Goal: Transaction & Acquisition: Obtain resource

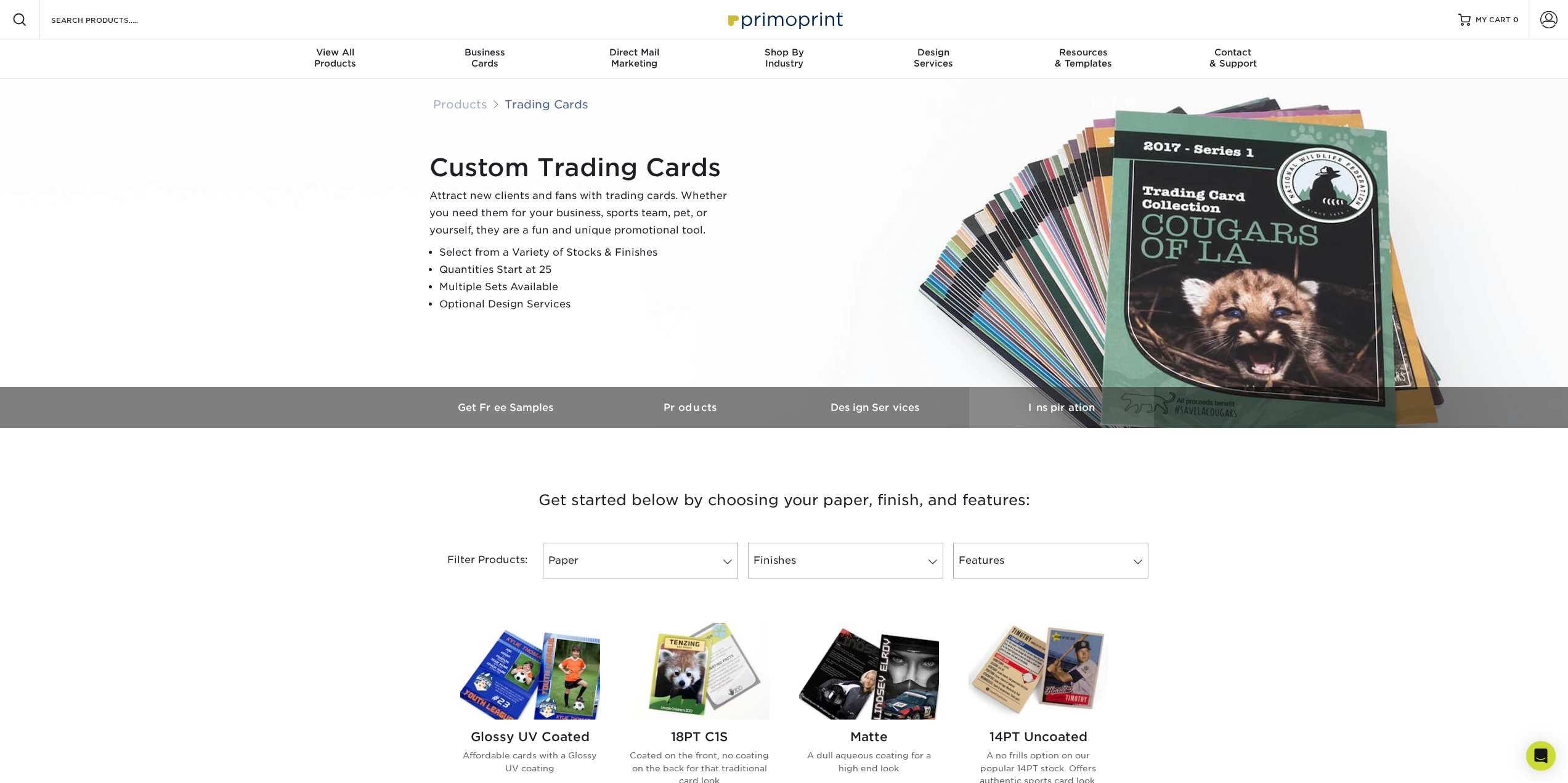
click at [1054, 407] on h3 "Inspiration" at bounding box center [1061, 407] width 185 height 12
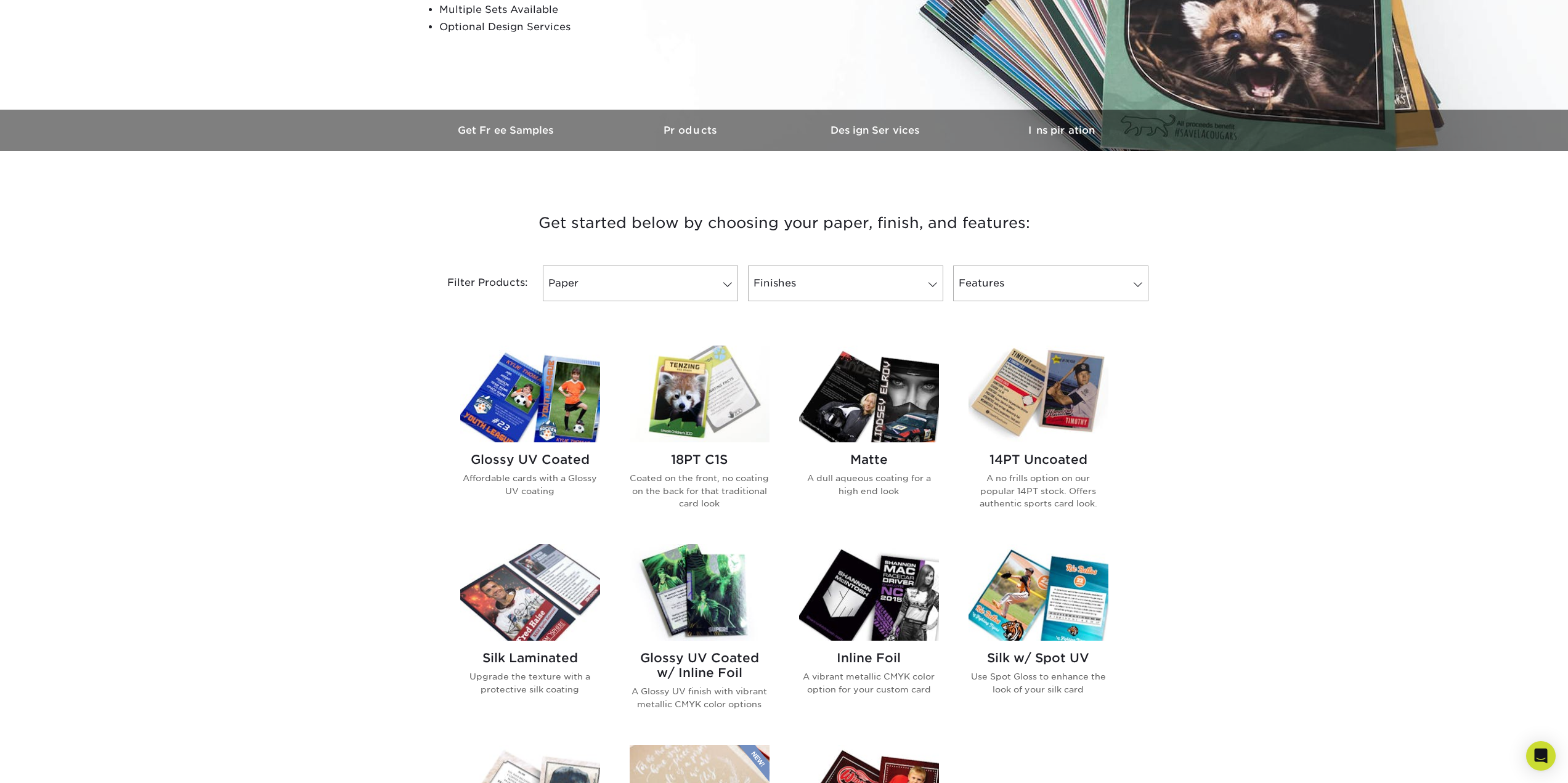
scroll to position [216, 0]
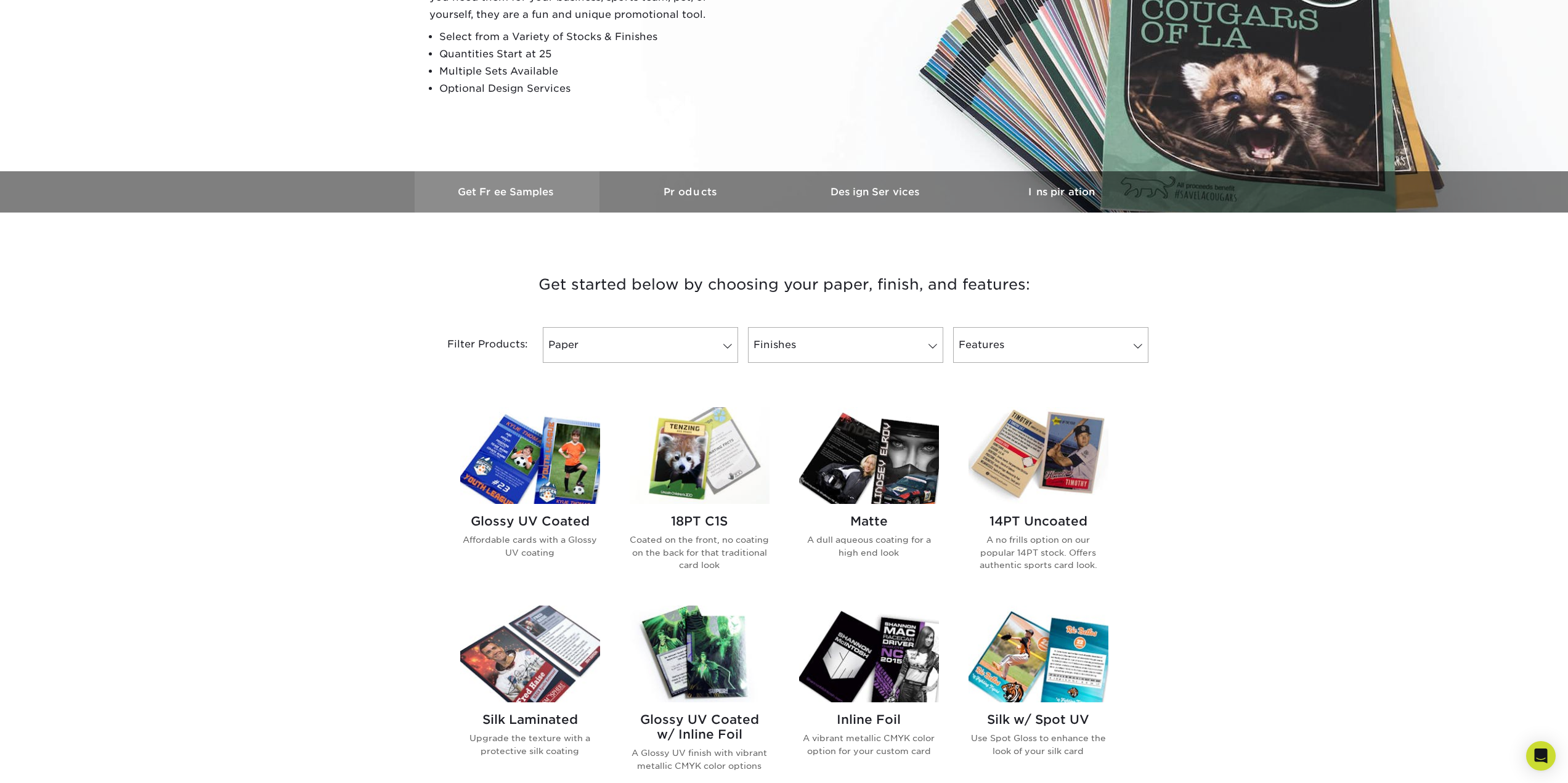
click at [509, 188] on h3 "Get Free Samples" at bounding box center [507, 192] width 185 height 12
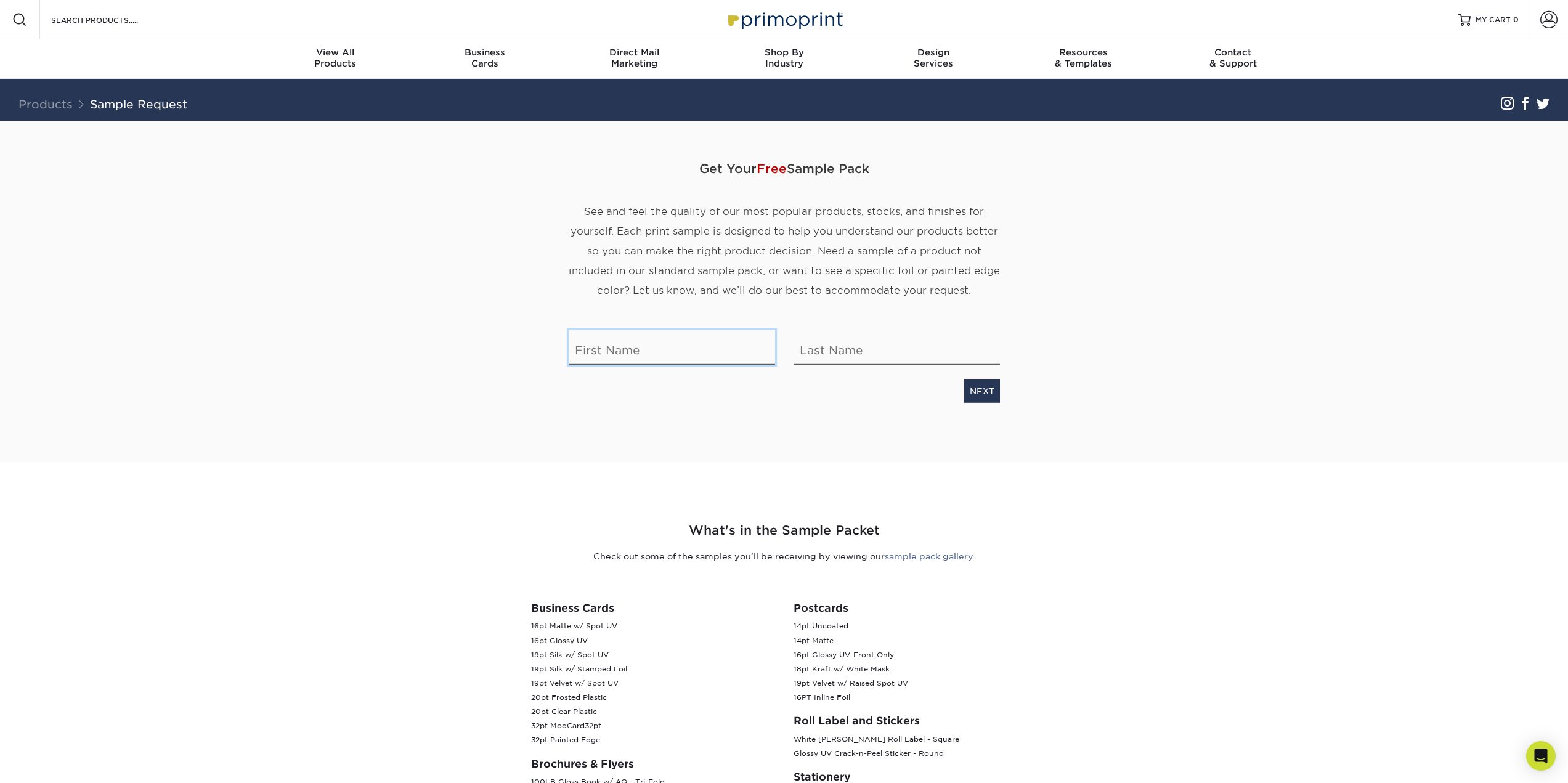
click at [670, 353] on input "text" at bounding box center [672, 347] width 207 height 35
type input "James"
type input "Birks"
click at [991, 390] on link "NEXT" at bounding box center [982, 391] width 36 height 24
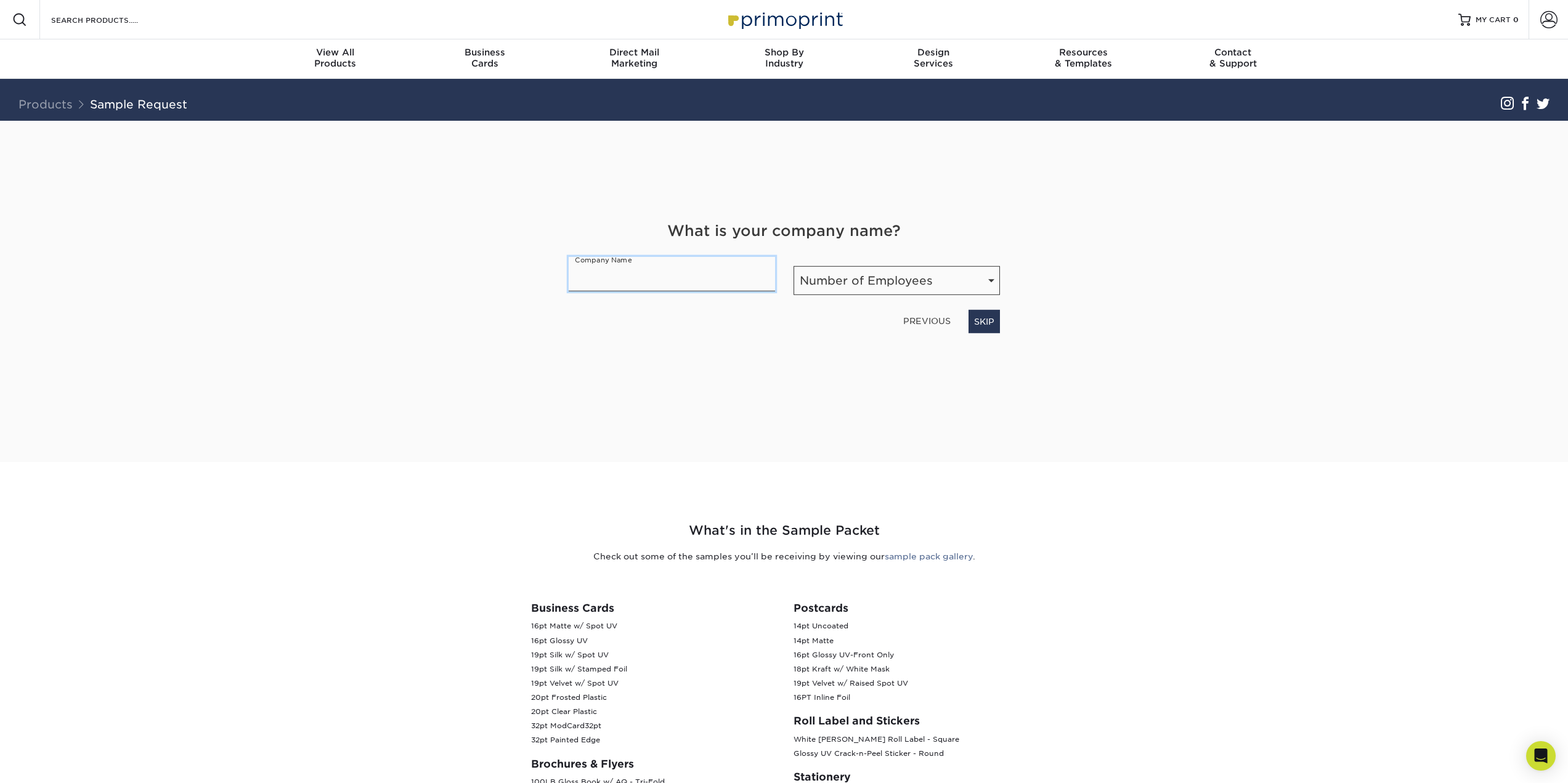
click at [625, 269] on input "text" at bounding box center [672, 274] width 207 height 35
type input "MarineMax"
click at [874, 284] on select "Number of Employees Self-employed 1-10 employees 11-50 employees 51-200 employe…" at bounding box center [897, 280] width 207 height 29
select select "1001-5000"
click at [794, 266] on select "Number of Employees Self-employed 1-10 employees 11-50 employees 51-200 employe…" at bounding box center [897, 280] width 207 height 29
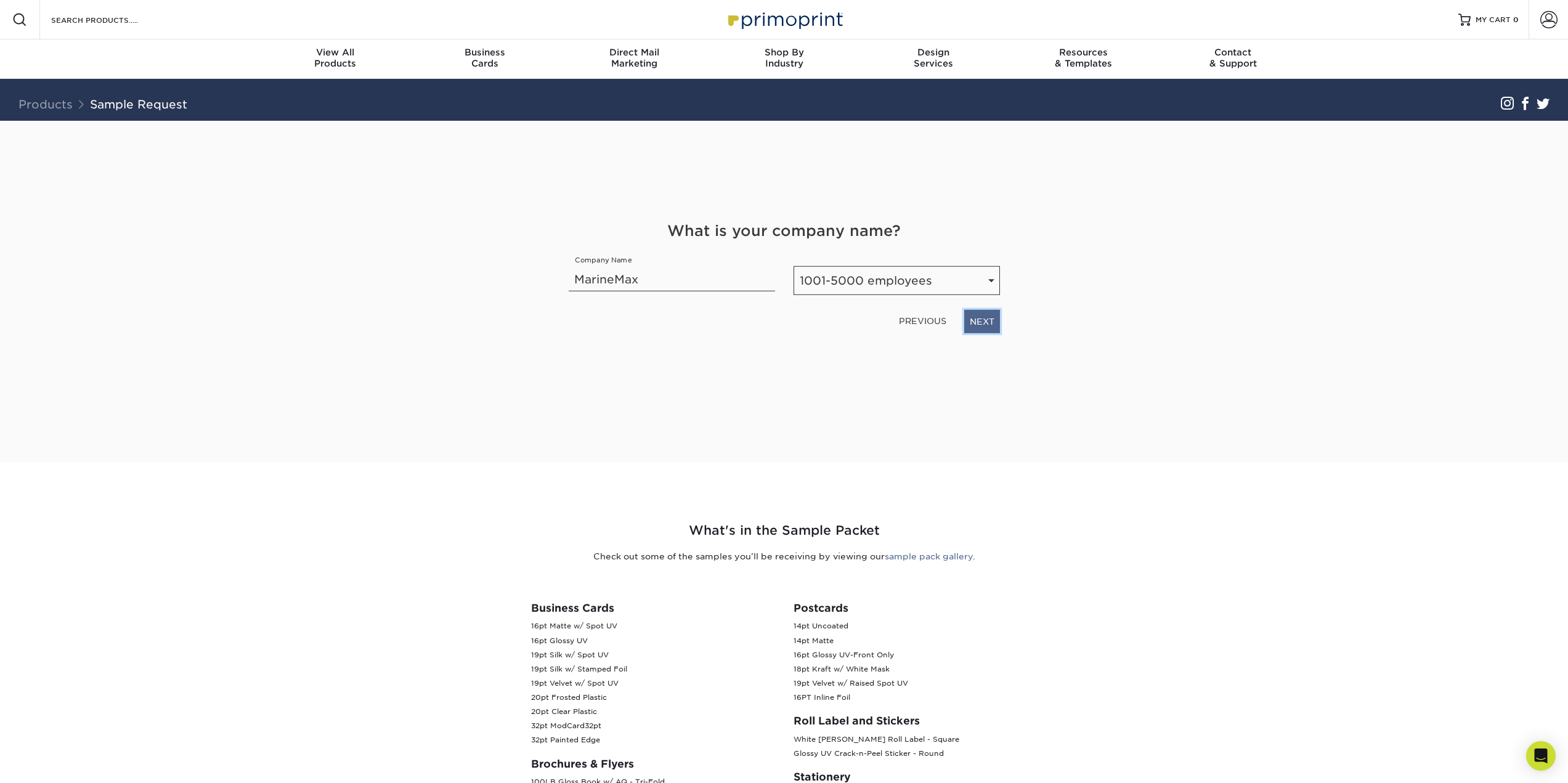
click at [987, 321] on link "NEXT" at bounding box center [982, 321] width 36 height 24
click at [833, 287] on select "Select Occupation Agency Automotive Blogger Cleaning Services Construction Educ…" at bounding box center [785, 280] width 431 height 29
select select "Education"
click at [569, 266] on select "Select Occupation Agency Automotive Blogger Cleaning Services Construction Educ…" at bounding box center [785, 280] width 431 height 29
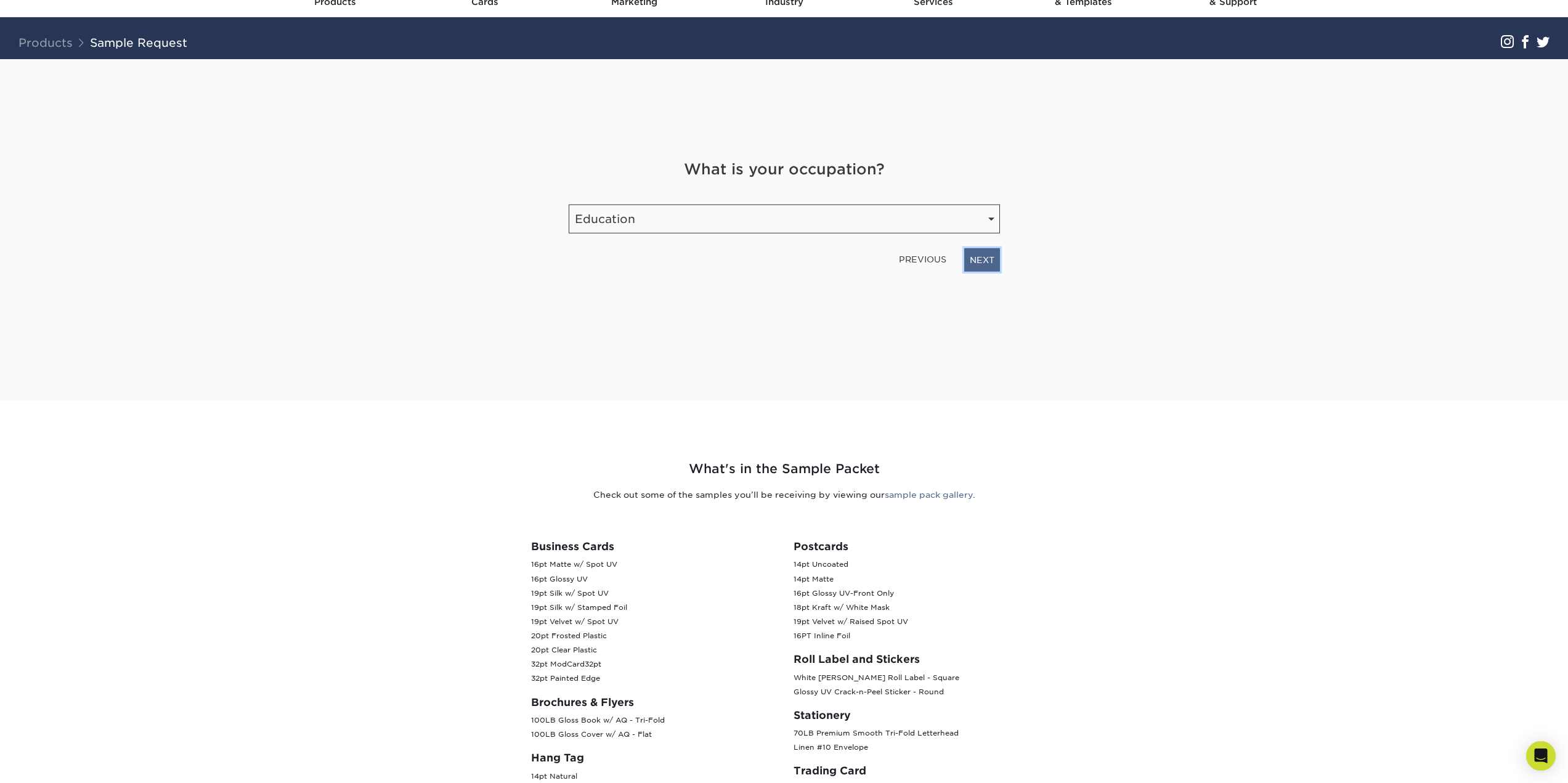
click at [988, 261] on link "NEXT" at bounding box center [982, 260] width 36 height 24
click at [798, 219] on input "email" at bounding box center [710, 214] width 282 height 35
type input "jamie.birks@marinemax.com"
drag, startPoint x: 902, startPoint y: 220, endPoint x: 991, endPoint y: 221, distance: 89.0
click at [991, 221] on input "8134136879" at bounding box center [934, 214] width 131 height 35
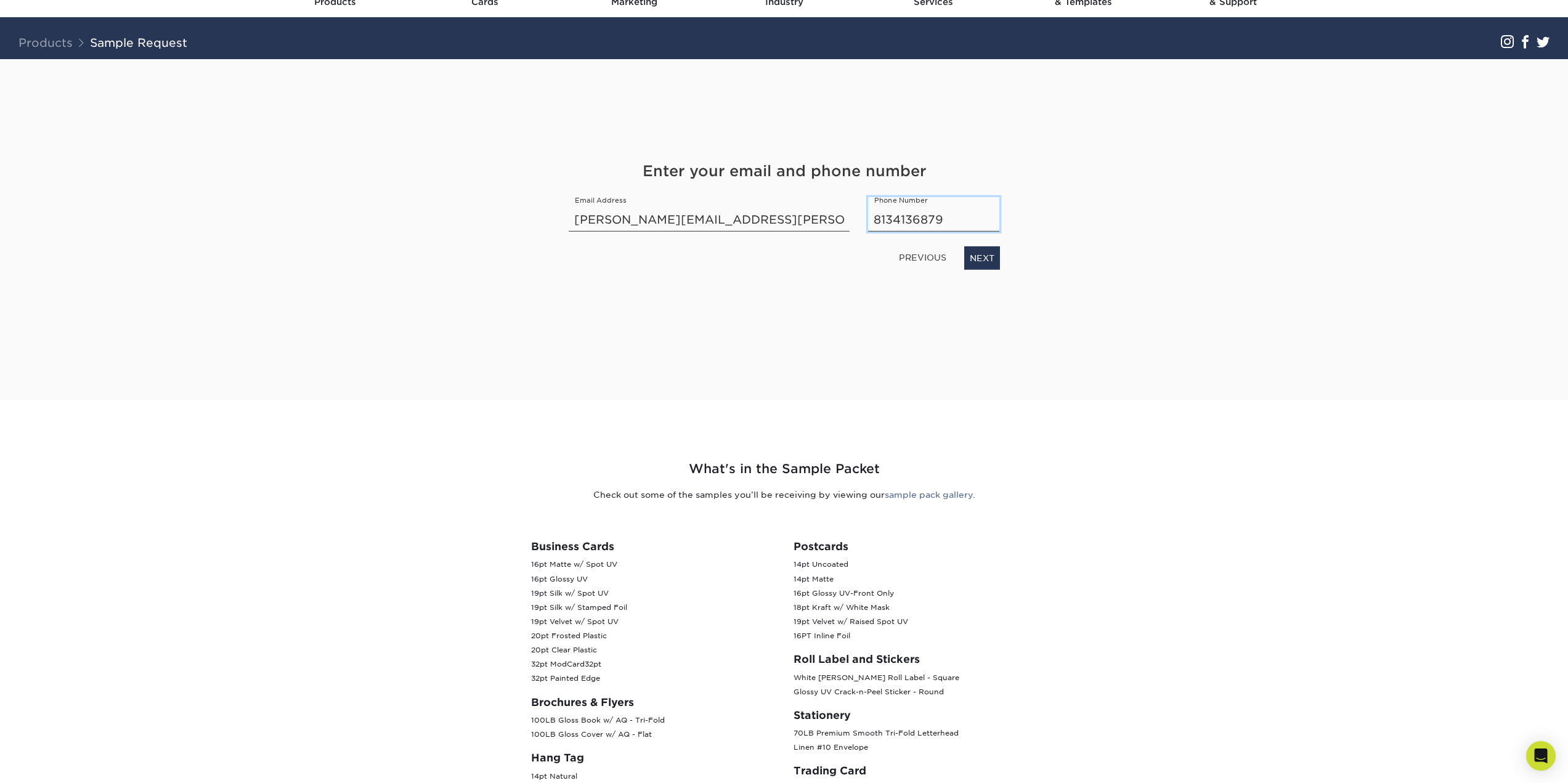
click at [963, 224] on input "8134136879" at bounding box center [934, 214] width 131 height 35
click at [893, 218] on input "4136879813" at bounding box center [934, 214] width 131 height 35
type input "7274751371"
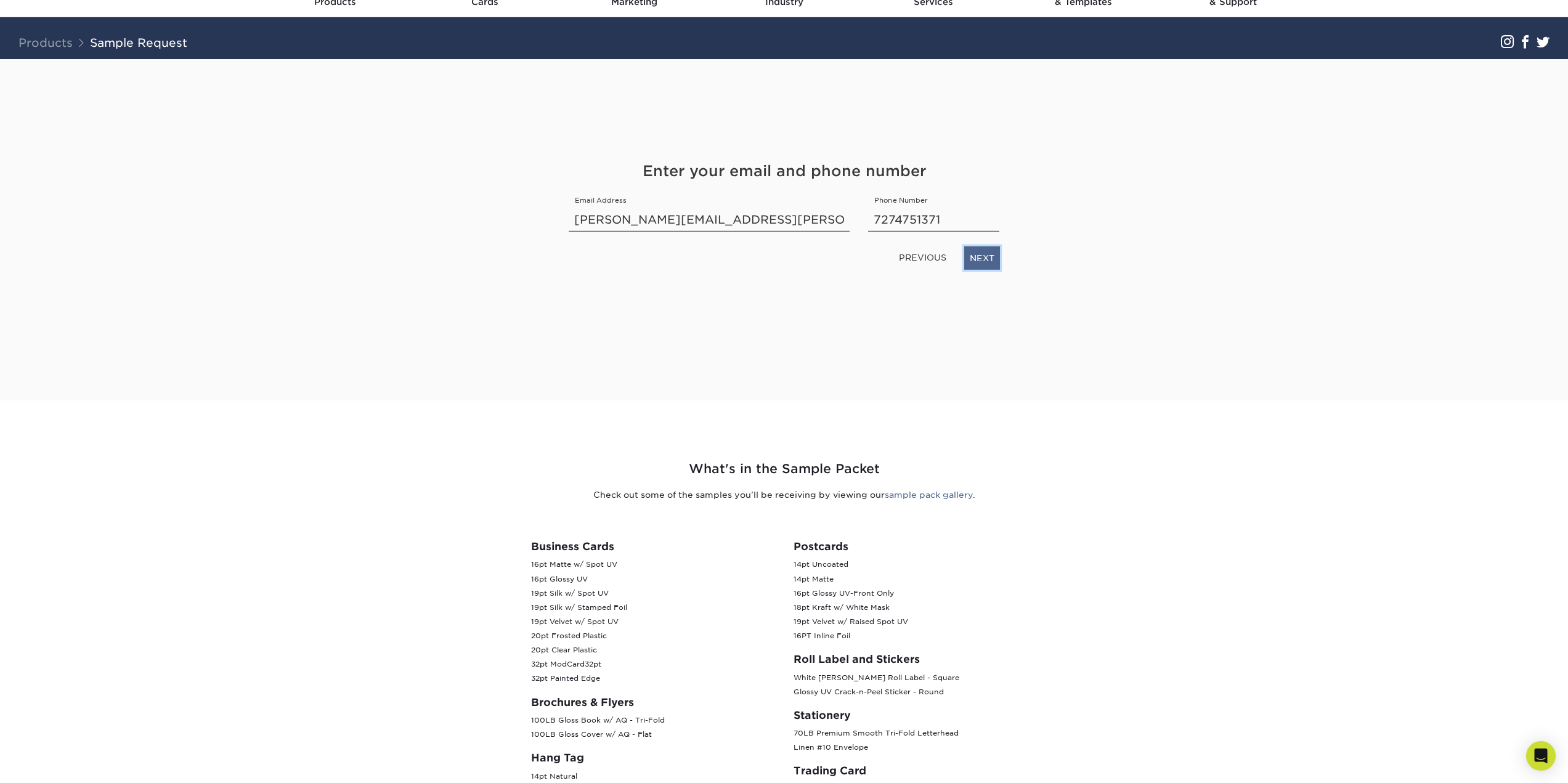
click at [985, 259] on link "NEXT" at bounding box center [982, 259] width 36 height 24
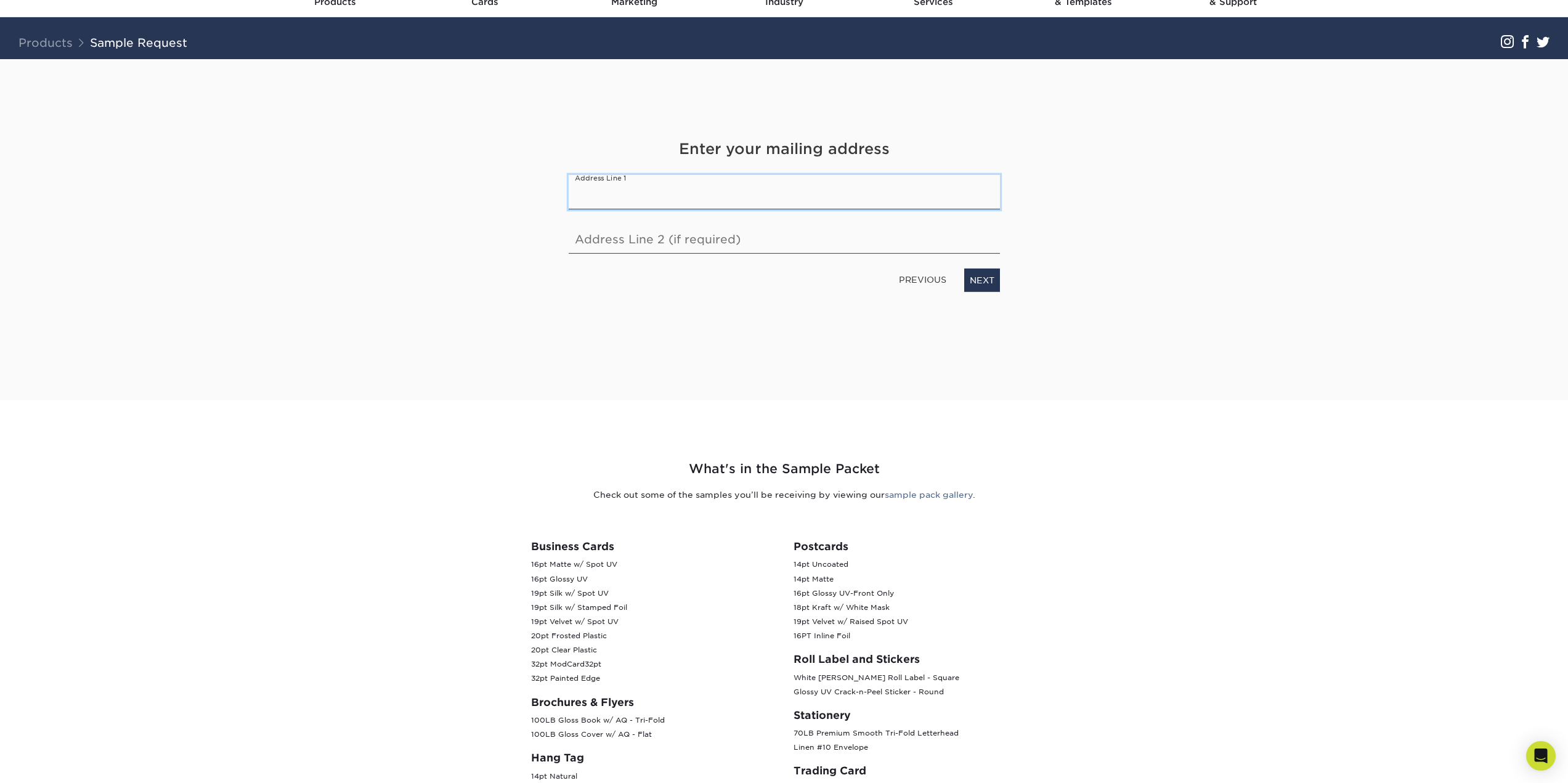
click at [829, 194] on input "text" at bounding box center [785, 192] width 431 height 35
click at [709, 196] on input "text" at bounding box center [785, 192] width 431 height 35
type input "11502 Dutch Iris Dr"
click at [979, 279] on link "NEXT" at bounding box center [982, 281] width 36 height 24
click at [643, 195] on input "text" at bounding box center [672, 188] width 207 height 35
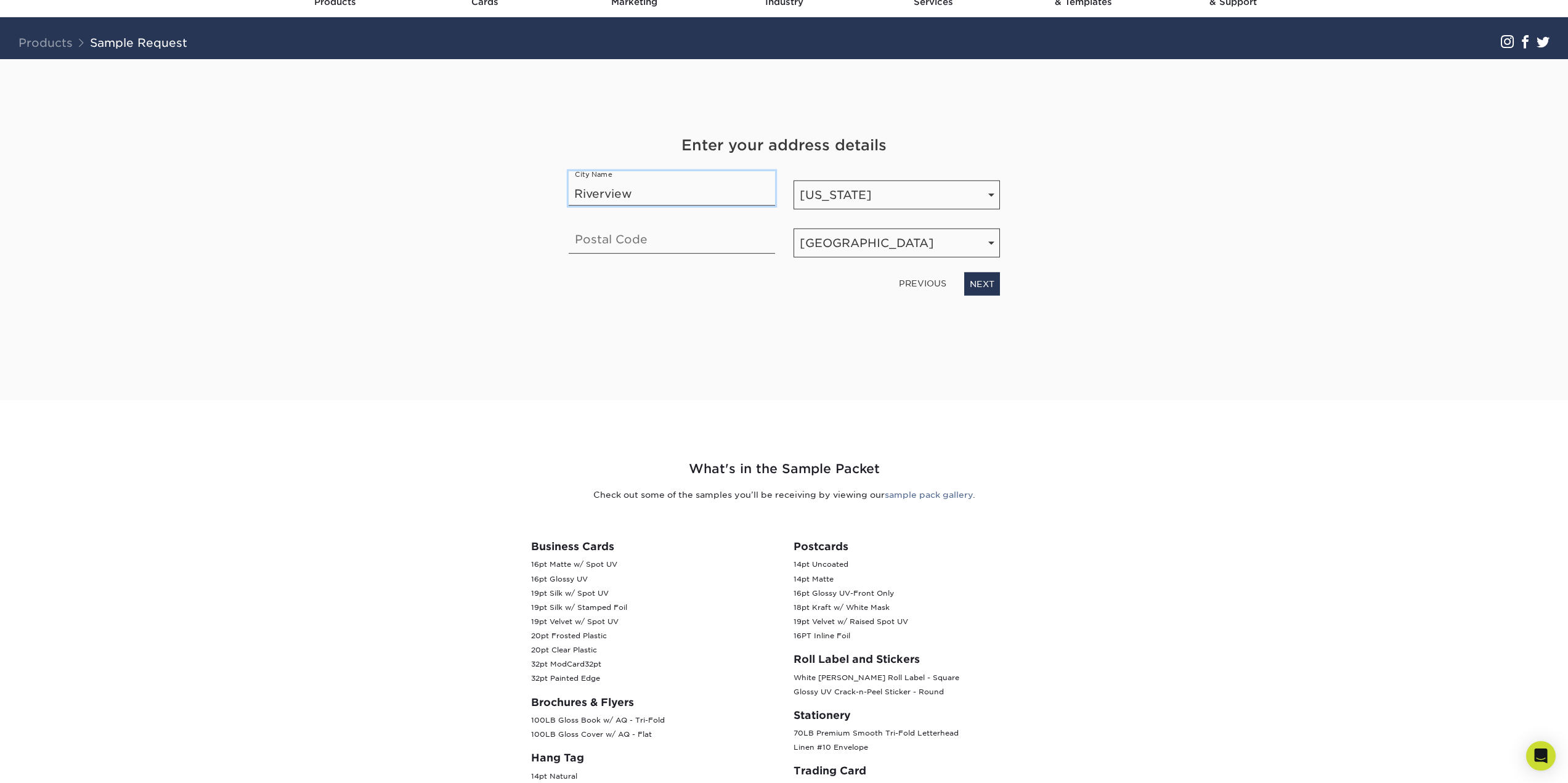
type input "Riverview"
click at [662, 239] on input "text" at bounding box center [672, 236] width 207 height 35
type input "33578"
drag, startPoint x: 726, startPoint y: 321, endPoint x: 734, endPoint y: 321, distance: 8.0
click at [726, 321] on div "Get Your Free Sample Pack See and feel the quality of our most popular products…" at bounding box center [785, 215] width 431 height 312
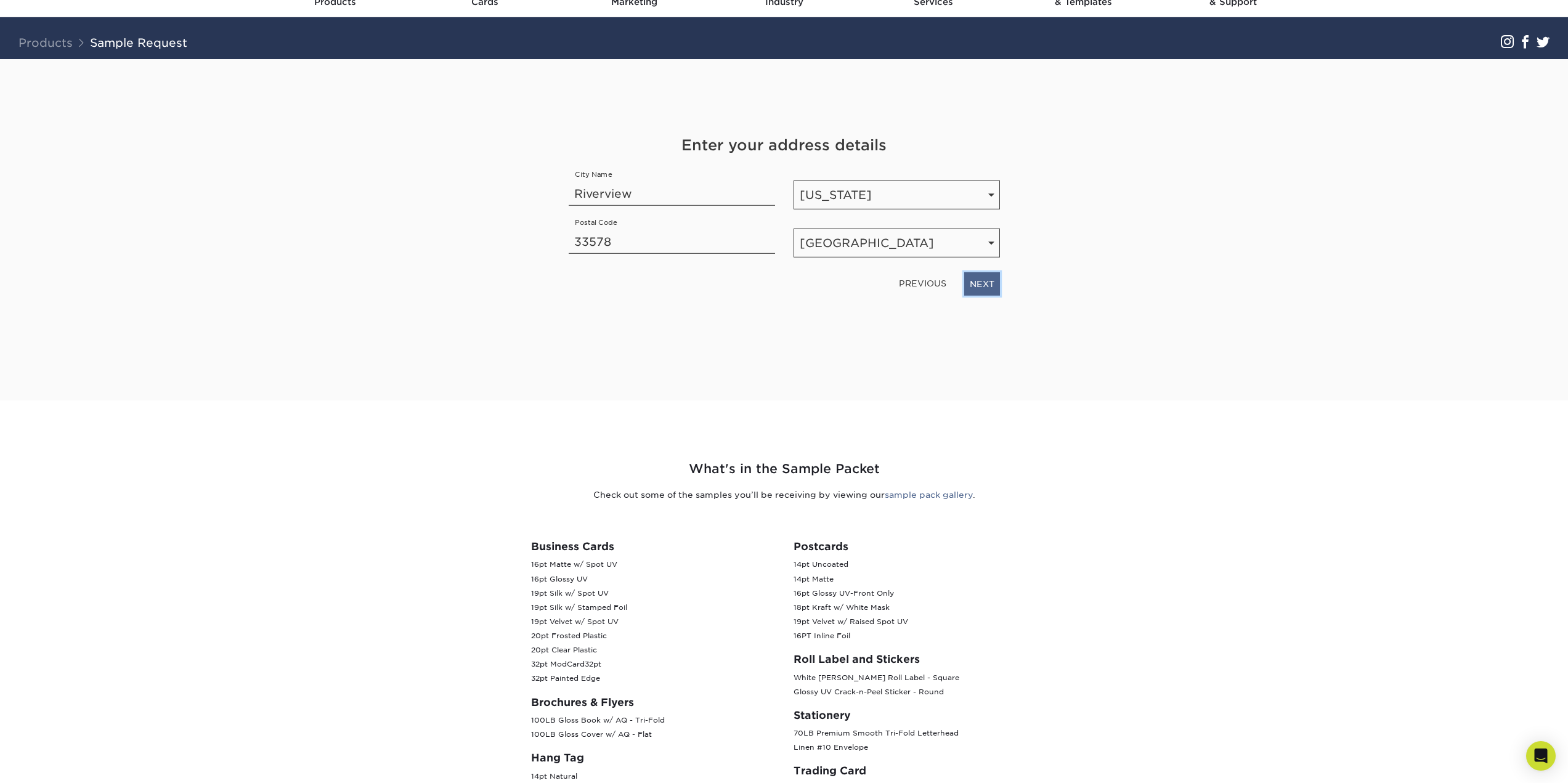
click at [976, 287] on link "NEXT" at bounding box center [982, 284] width 36 height 24
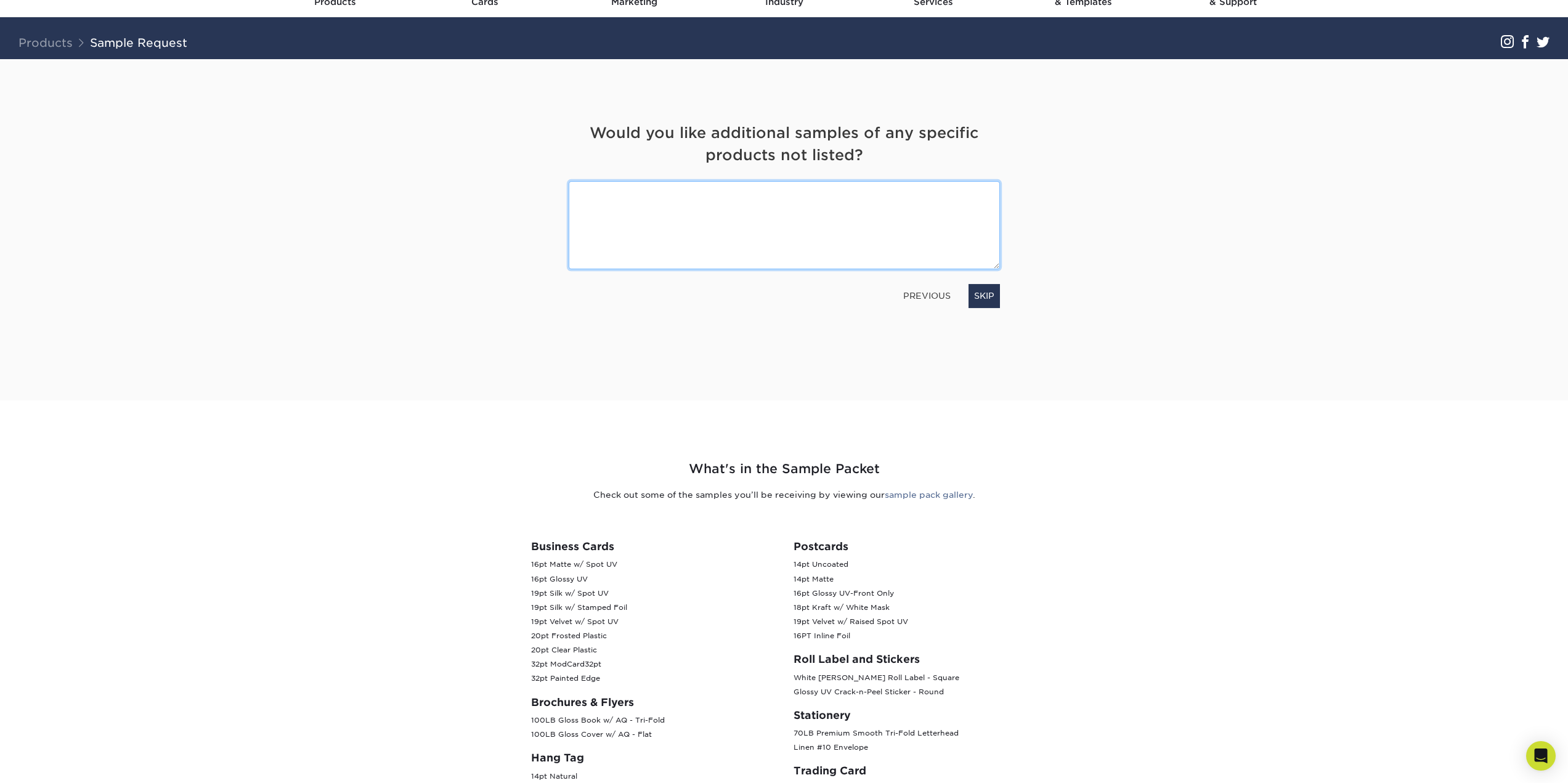
scroll to position [0, 0]
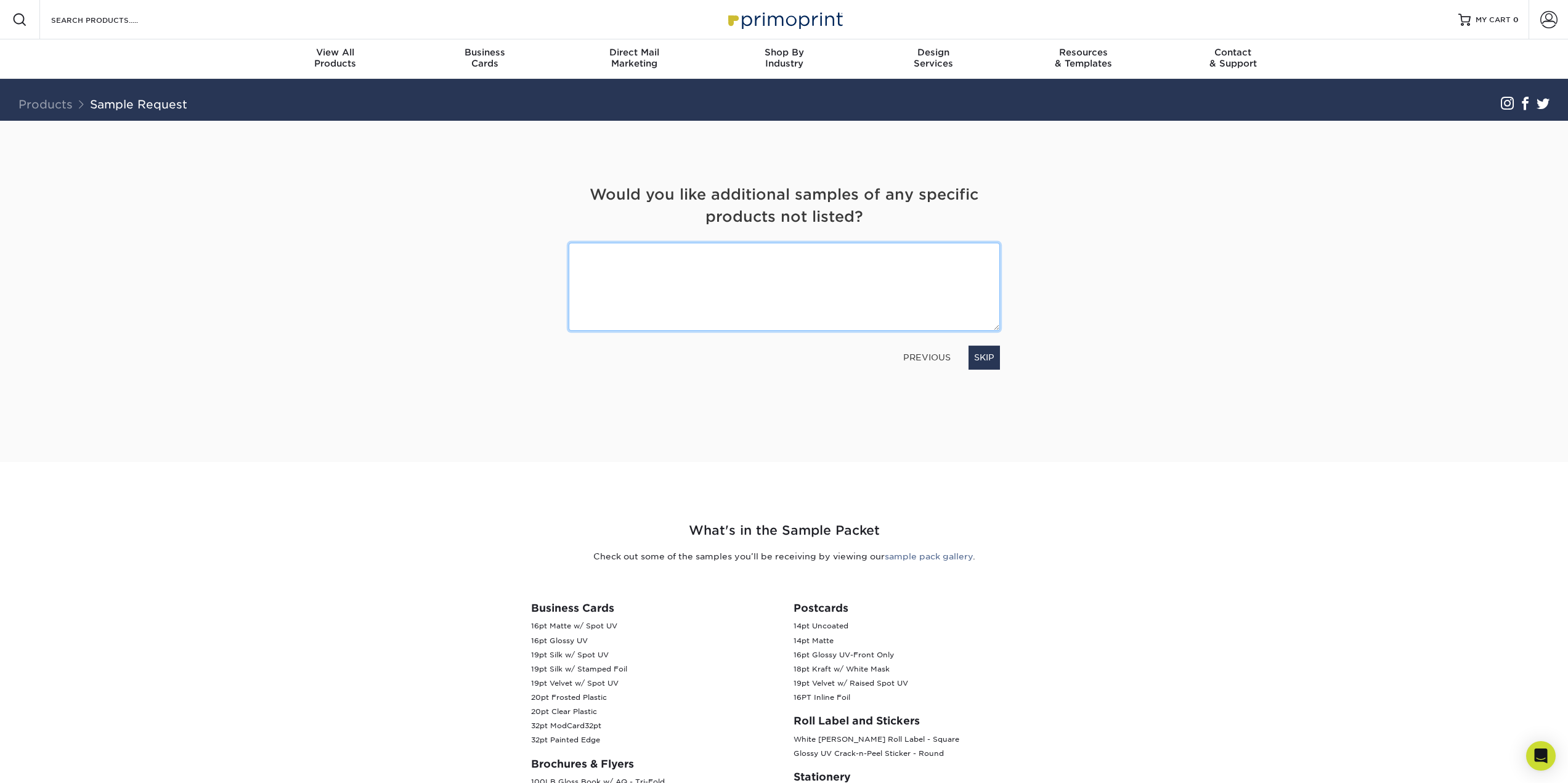
click at [781, 276] on textarea at bounding box center [785, 287] width 431 height 88
click at [939, 356] on link "PREVIOUS" at bounding box center [926, 357] width 57 height 20
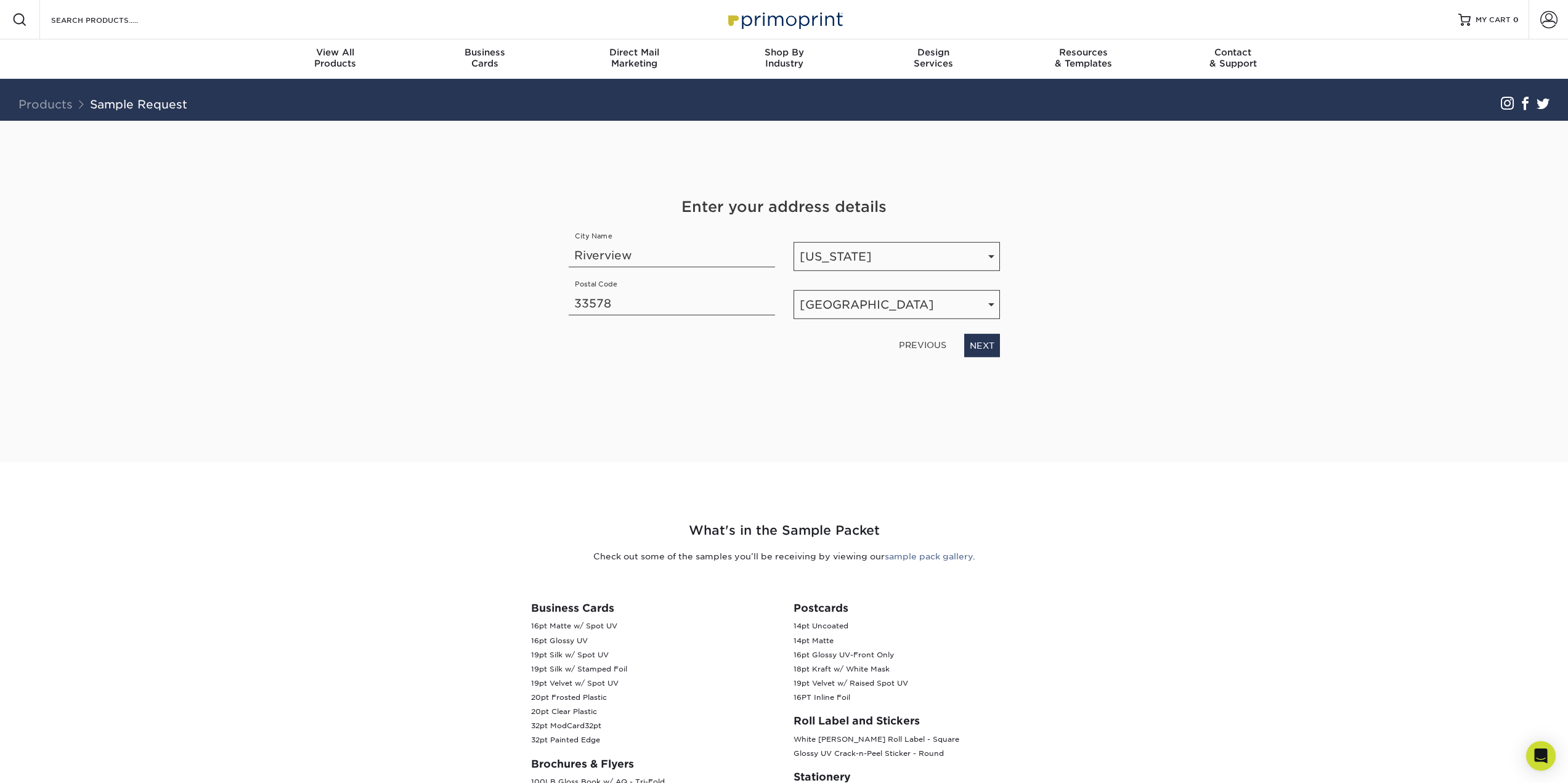
click at [930, 347] on link "PREVIOUS" at bounding box center [923, 344] width 57 height 20
click at [930, 347] on link "PREVIOUS" at bounding box center [923, 341] width 57 height 20
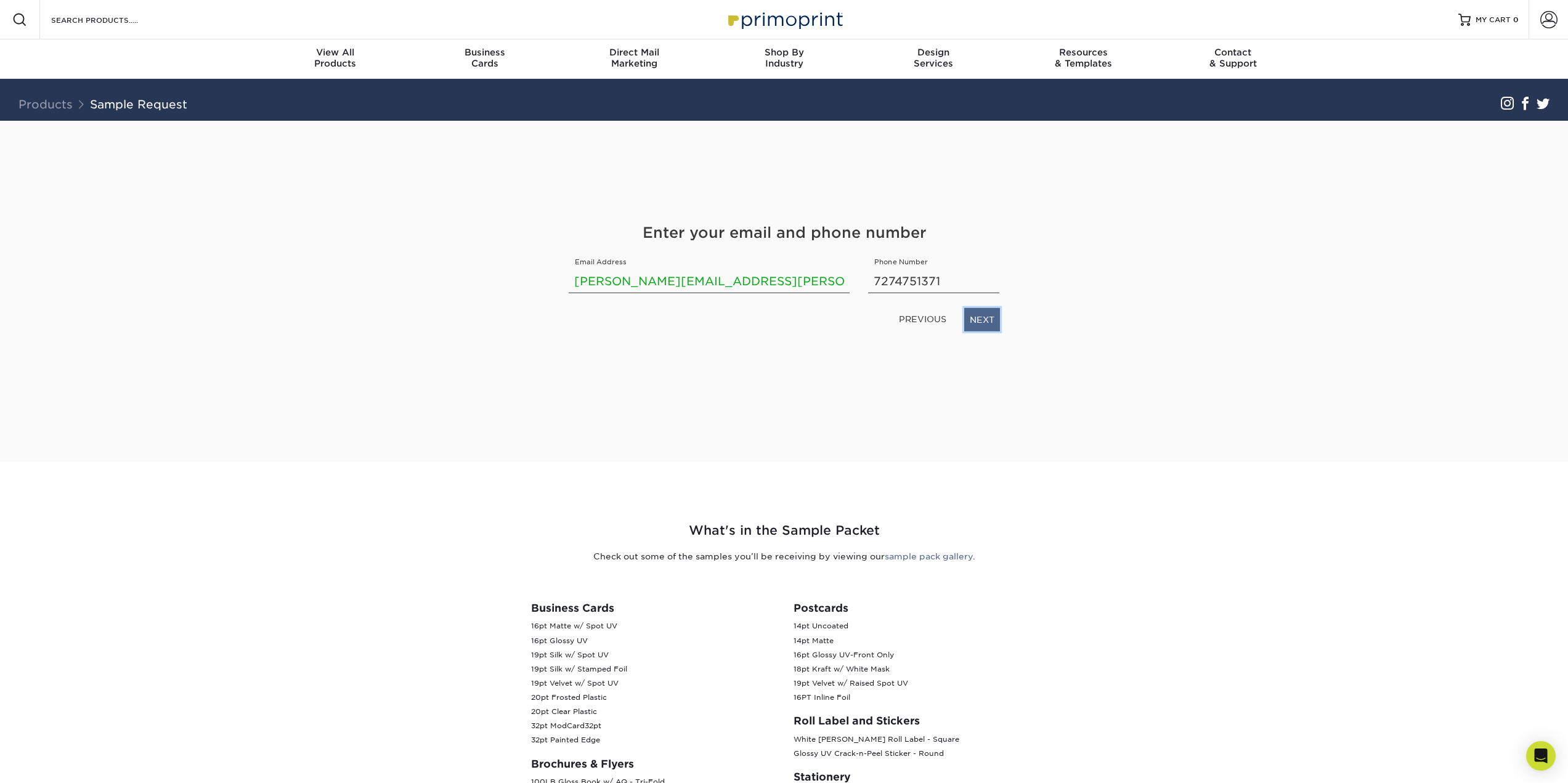
click at [986, 321] on link "NEXT" at bounding box center [982, 320] width 36 height 24
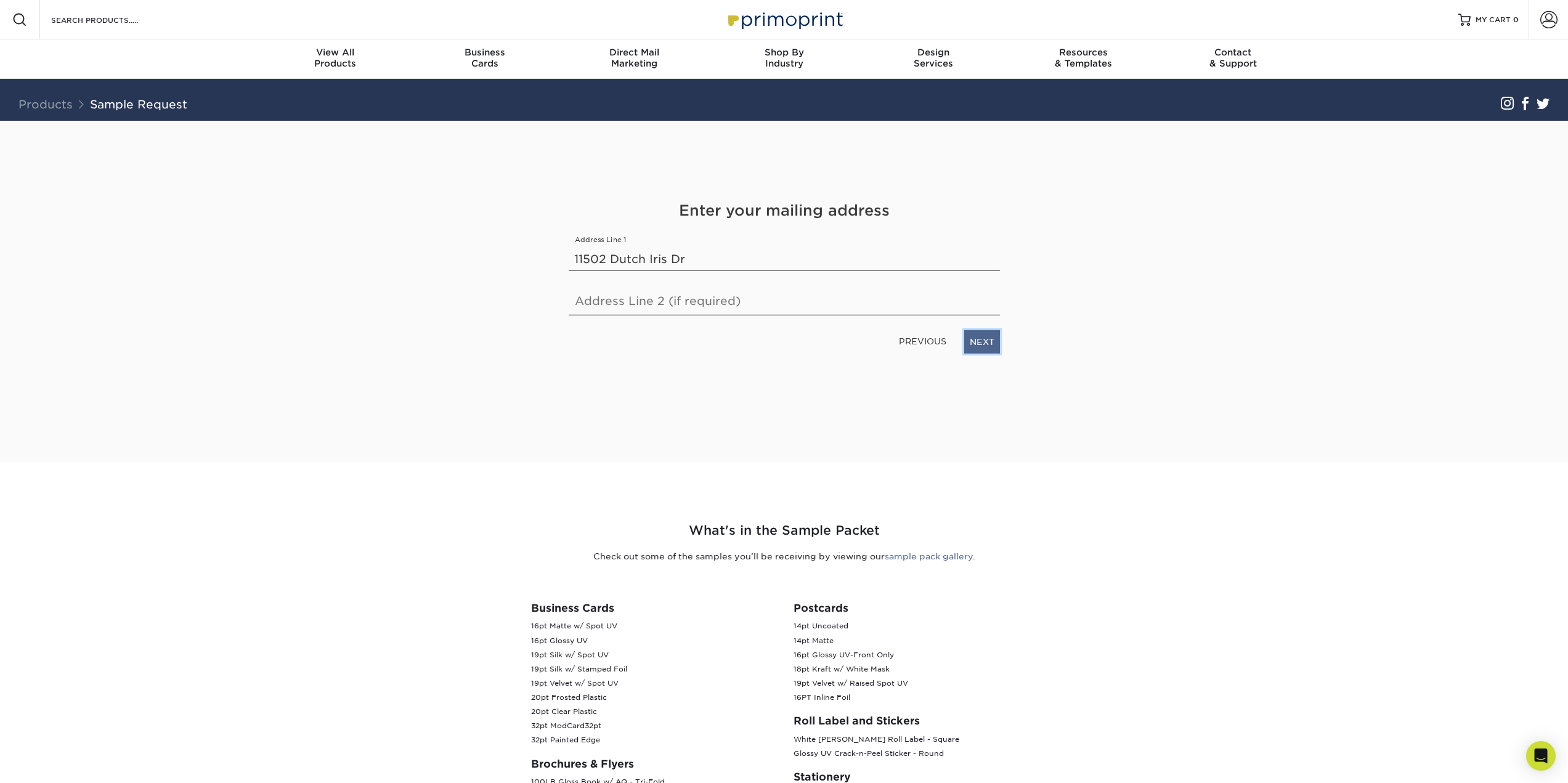
click at [994, 345] on link "NEXT" at bounding box center [982, 342] width 36 height 24
click at [994, 346] on link "NEXT" at bounding box center [982, 346] width 36 height 24
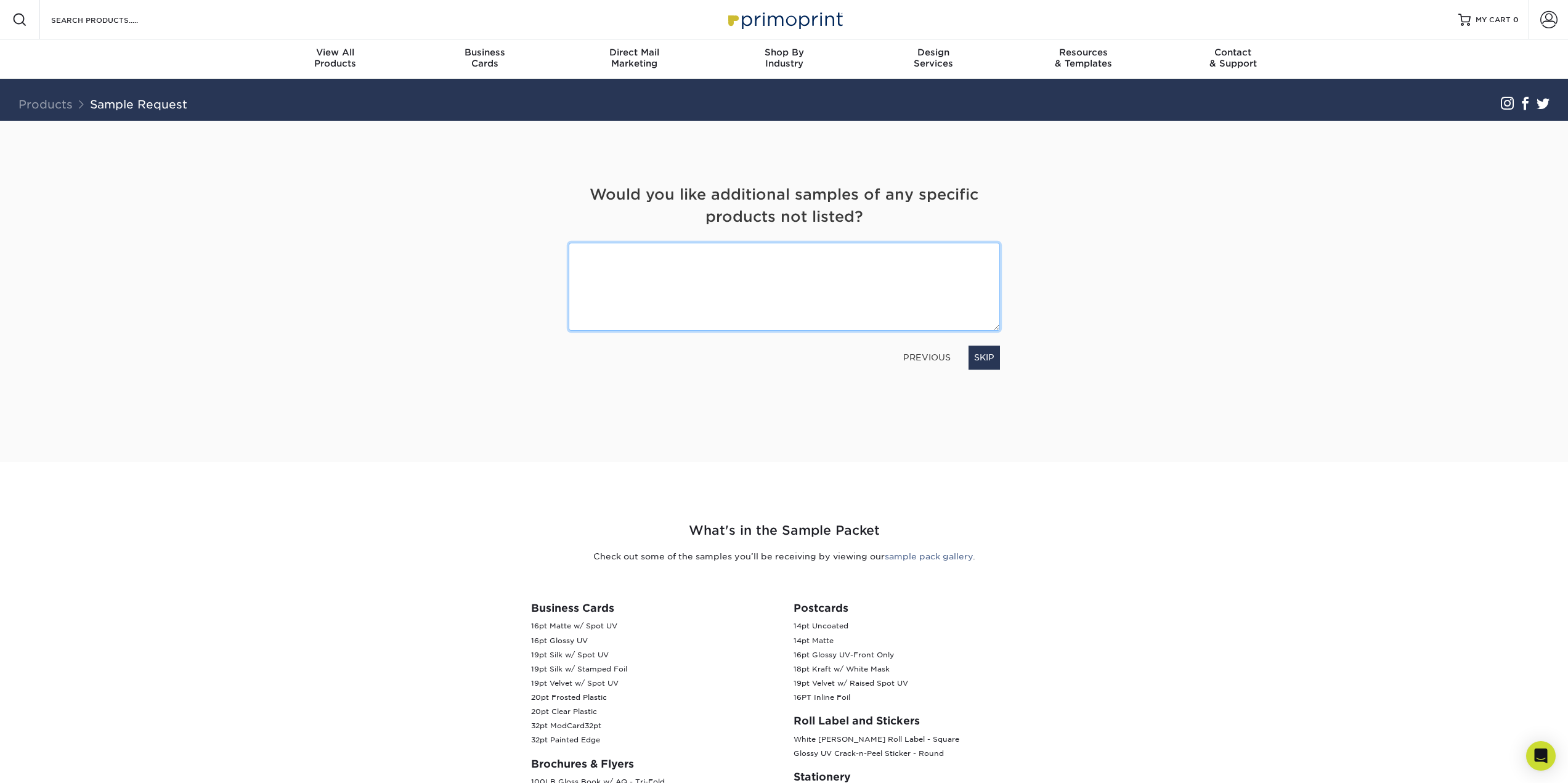
click at [860, 276] on textarea at bounding box center [785, 287] width 431 height 88
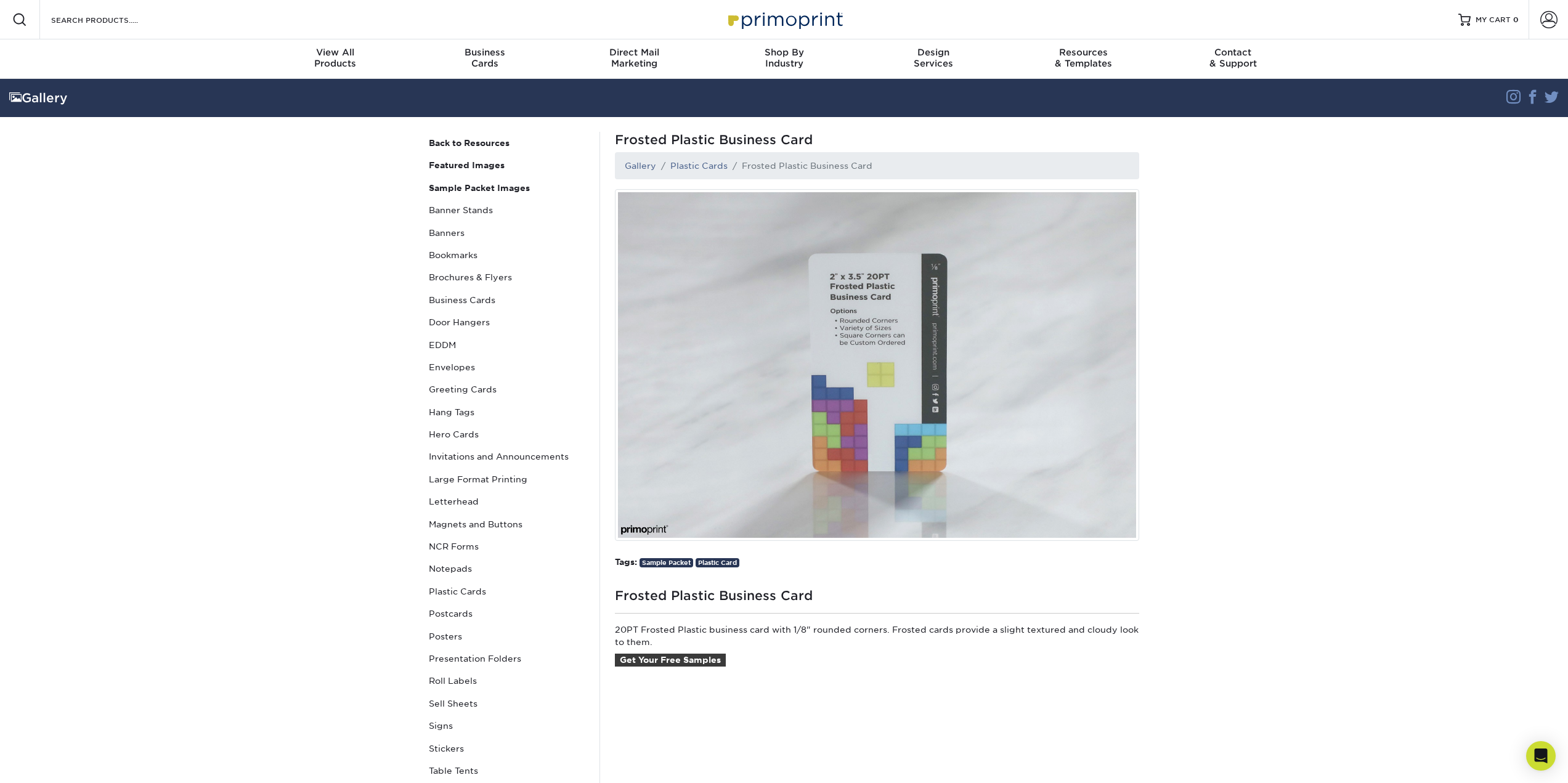
click at [845, 404] on img at bounding box center [877, 364] width 525 height 352
click at [712, 167] on link "Plastic Cards" at bounding box center [699, 165] width 57 height 10
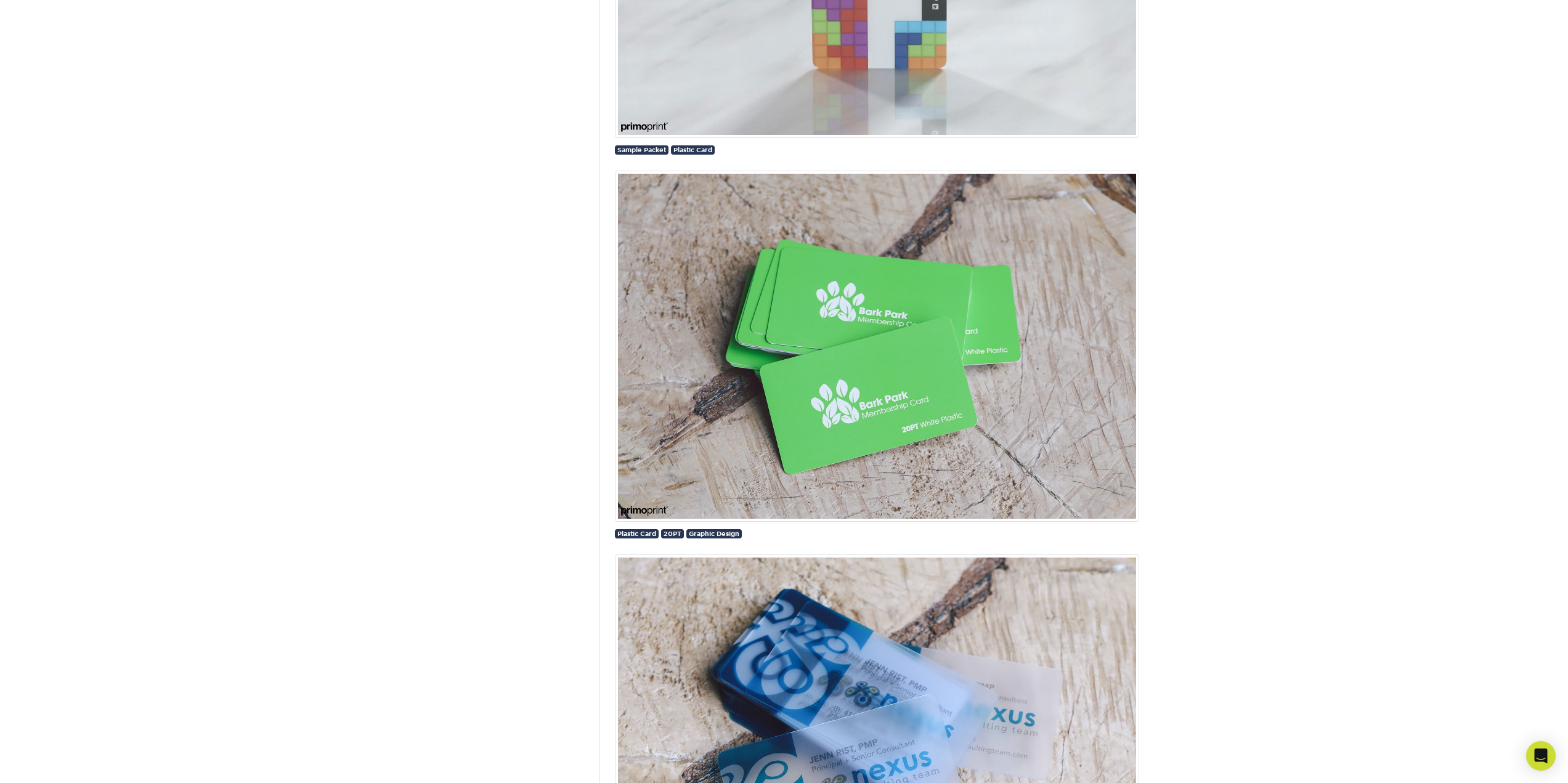
scroll to position [1109, 0]
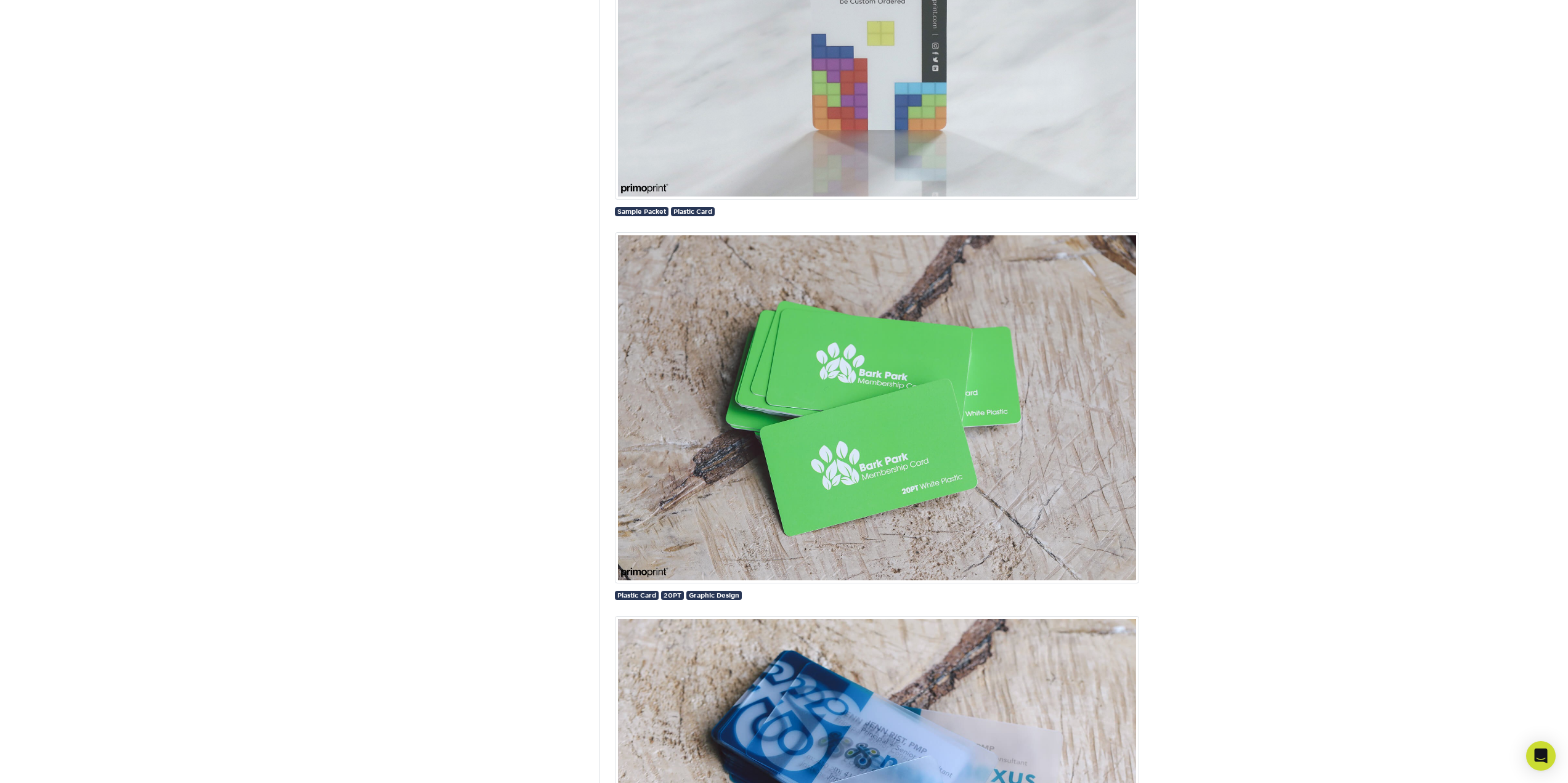
click at [894, 431] on img at bounding box center [877, 408] width 525 height 352
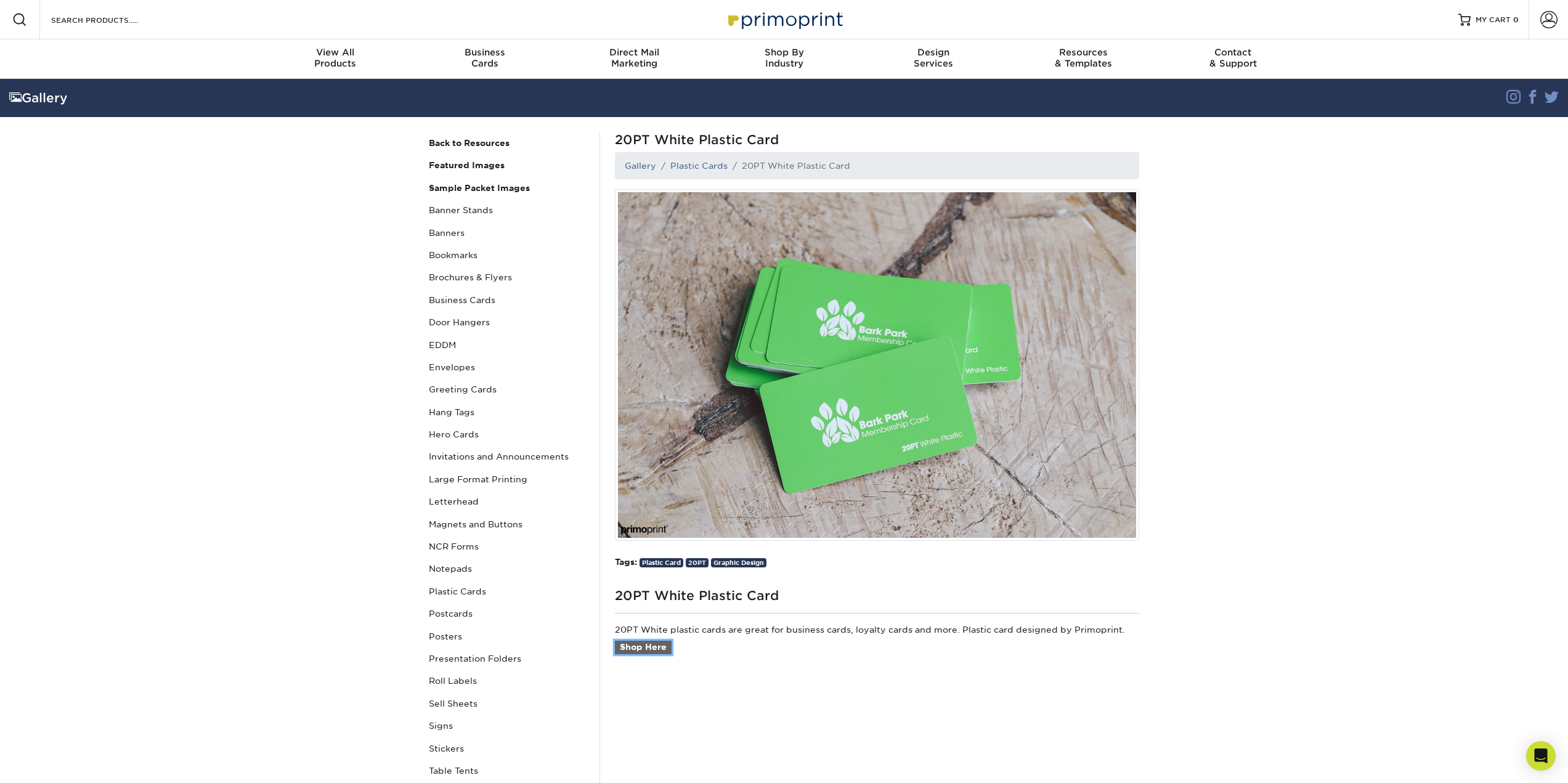
click at [660, 647] on link "Shop Here" at bounding box center [643, 647] width 57 height 13
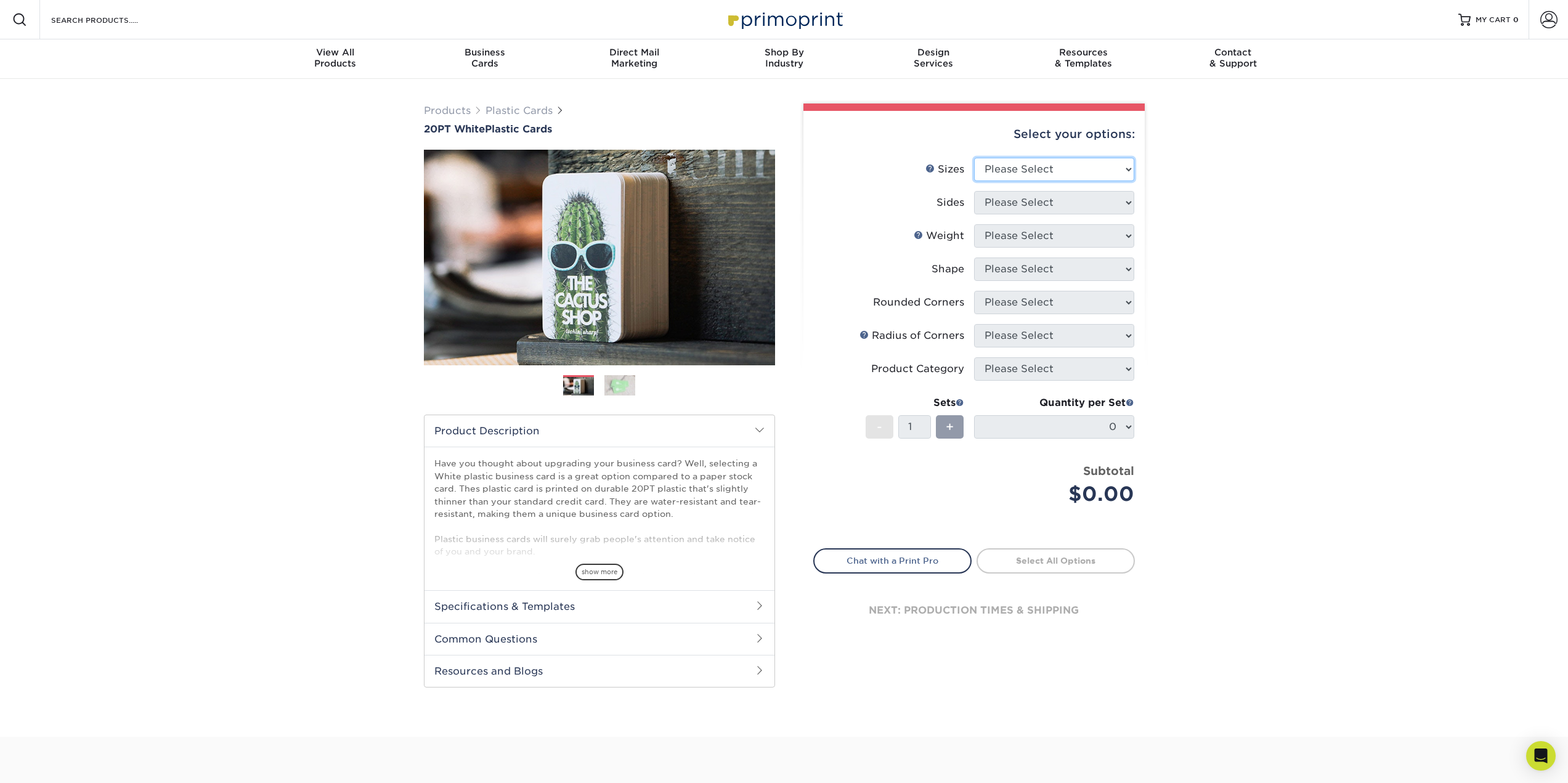
click at [1063, 169] on select "Please Select 2" x 3.5" 2" x 8" 2.12" x 3.375" 2.5" x 2.5" 4.25" x 6"" at bounding box center [1054, 170] width 160 height 24
drag, startPoint x: 1195, startPoint y: 243, endPoint x: 1162, endPoint y: 219, distance: 40.8
click at [1195, 242] on div "Products Plastic Cards 20PT White Plastic Cards Previous Next and" at bounding box center [784, 407] width 1568 height 658
click at [1110, 188] on li "Sizes Help Sizes Please Select 2" x 3.5" 2" x 8" 2.12" x 3.375" 2.5" x 2.5" 4.2…" at bounding box center [974, 174] width 320 height 33
click at [1120, 172] on select "Please Select 2" x 3.5" 2" x 8" 2.12" x 3.375" 2.5" x 2.5" 4.25" x 6"" at bounding box center [1054, 170] width 160 height 24
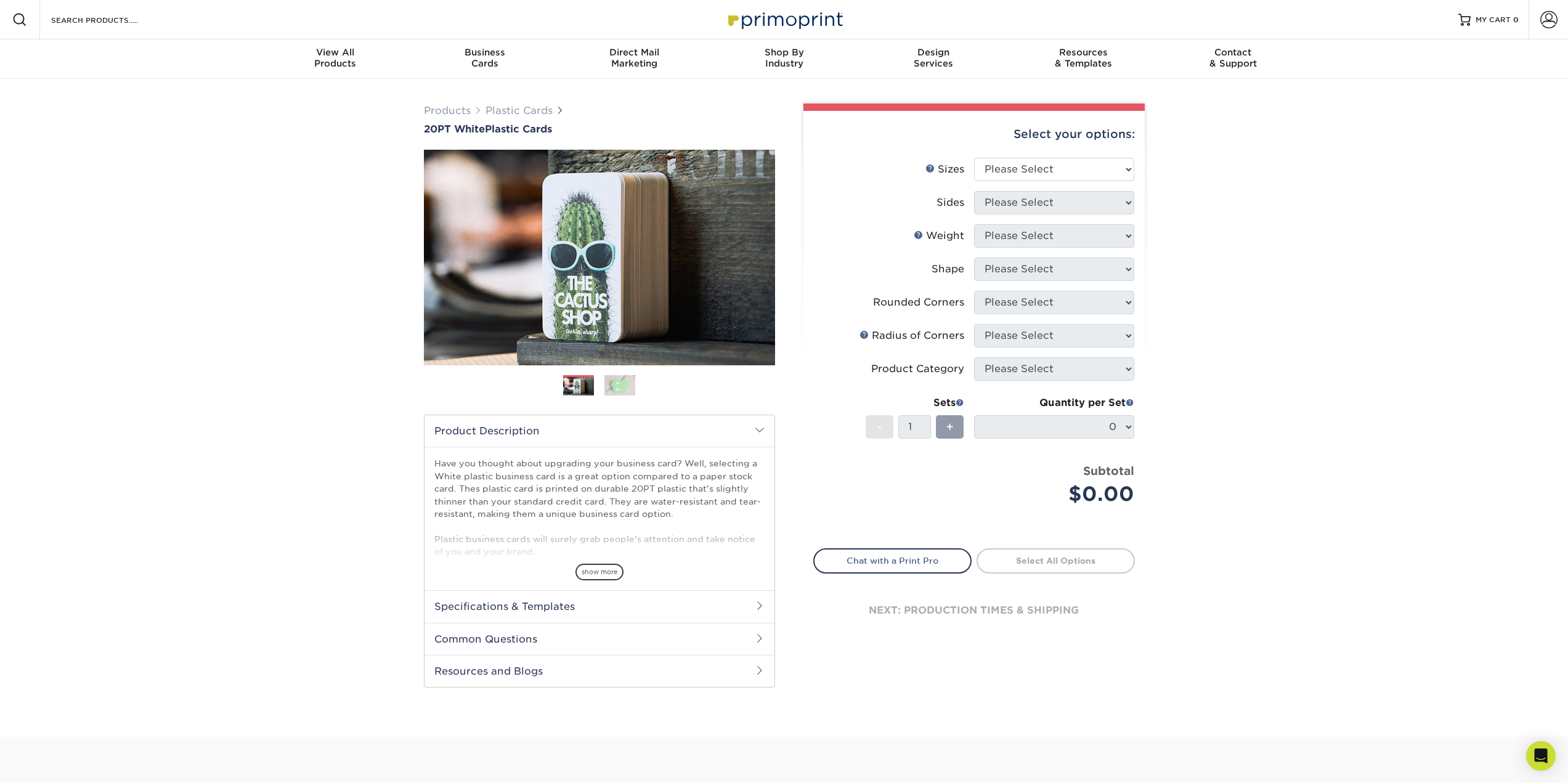
click at [1469, 450] on div "Products Plastic Cards 20PT White Plastic Cards Previous Next and" at bounding box center [784, 407] width 1568 height 658
click at [1096, 168] on select "Please Select 2" x 3.5" 2" x 8" 2.12" x 3.375" 2.5" x 2.5" 4.25" x 6"" at bounding box center [1054, 170] width 160 height 24
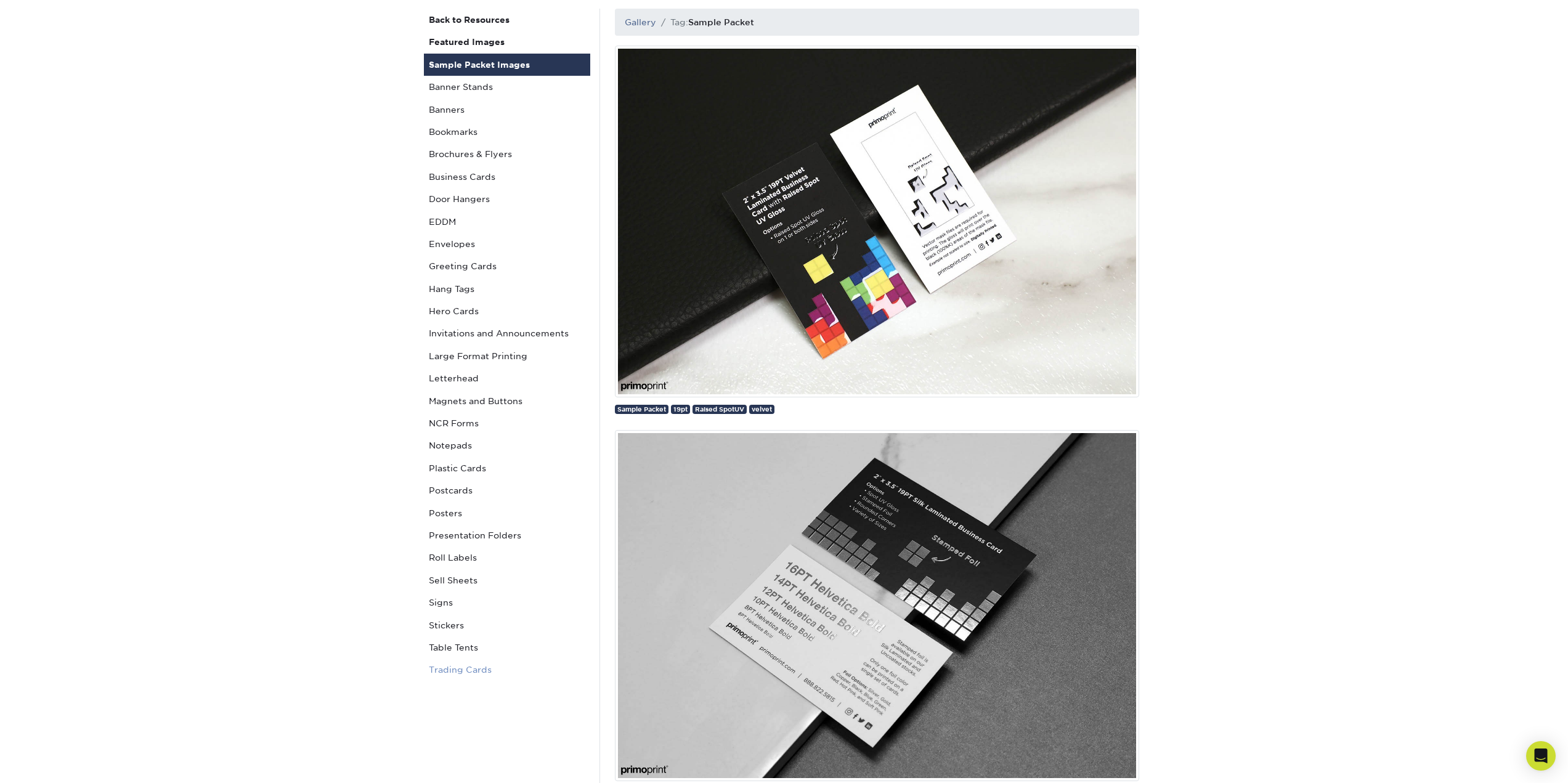
click at [462, 673] on link "Trading Cards" at bounding box center [507, 670] width 167 height 22
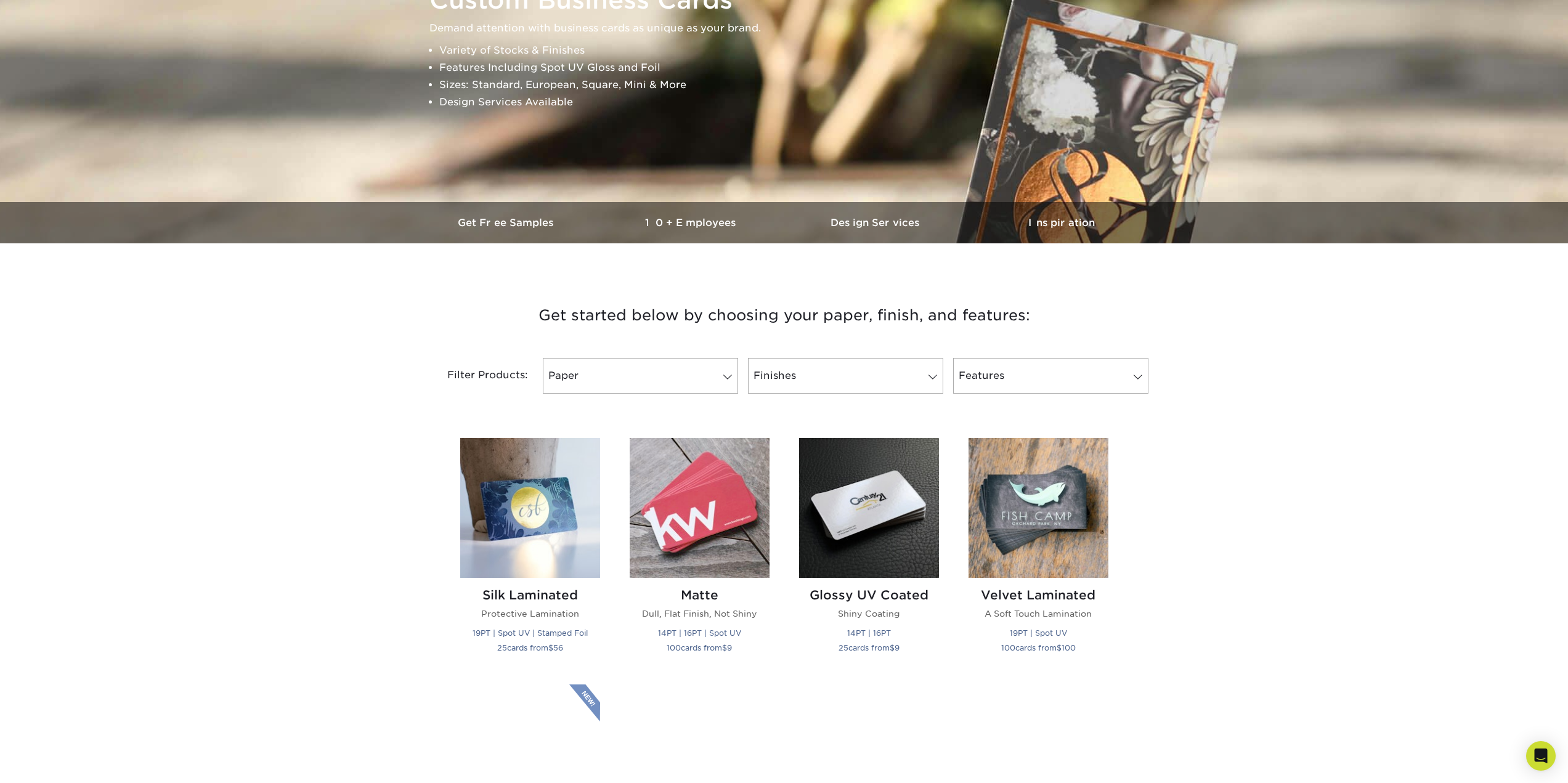
scroll to position [247, 0]
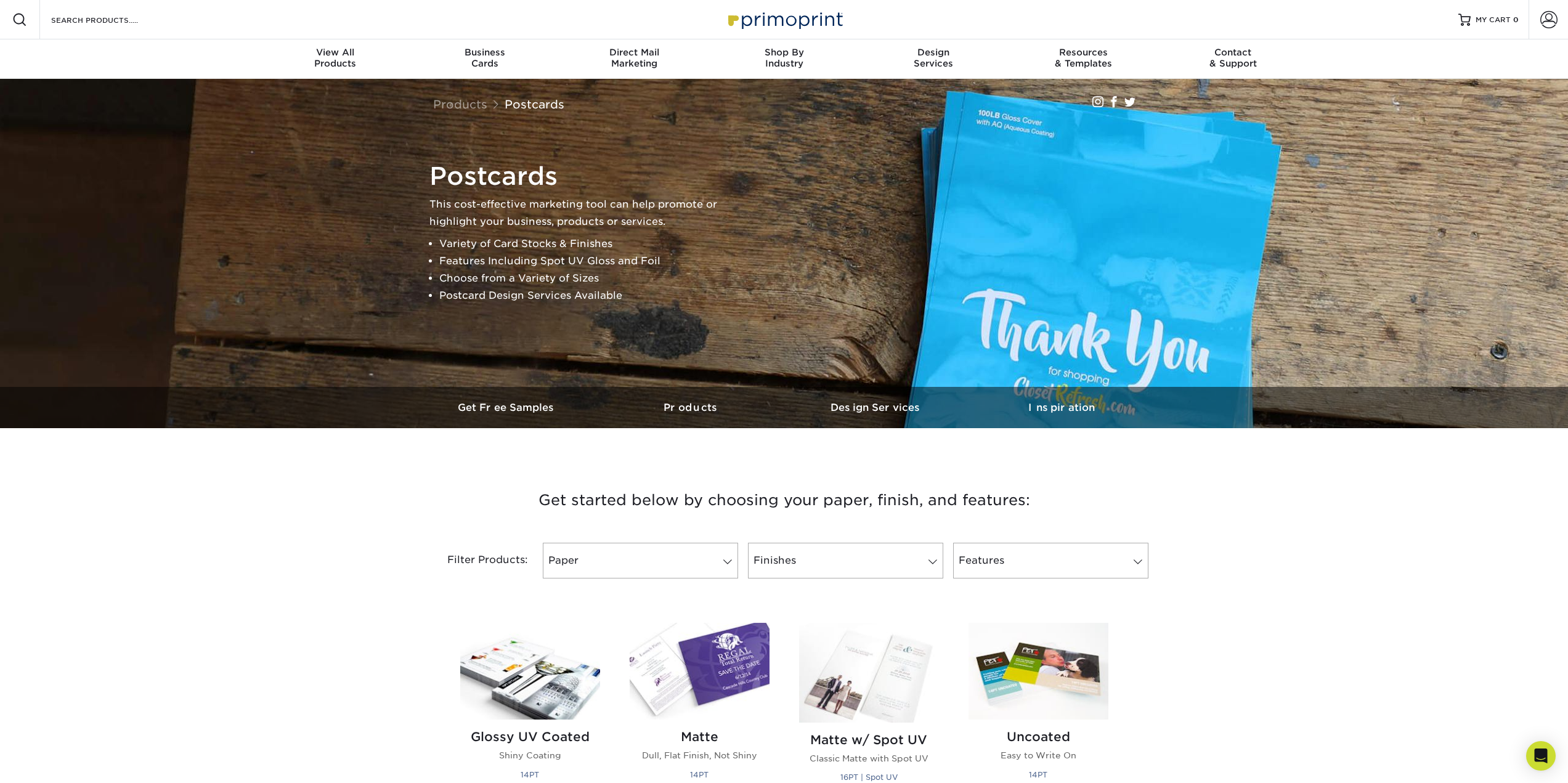
scroll to position [61, 0]
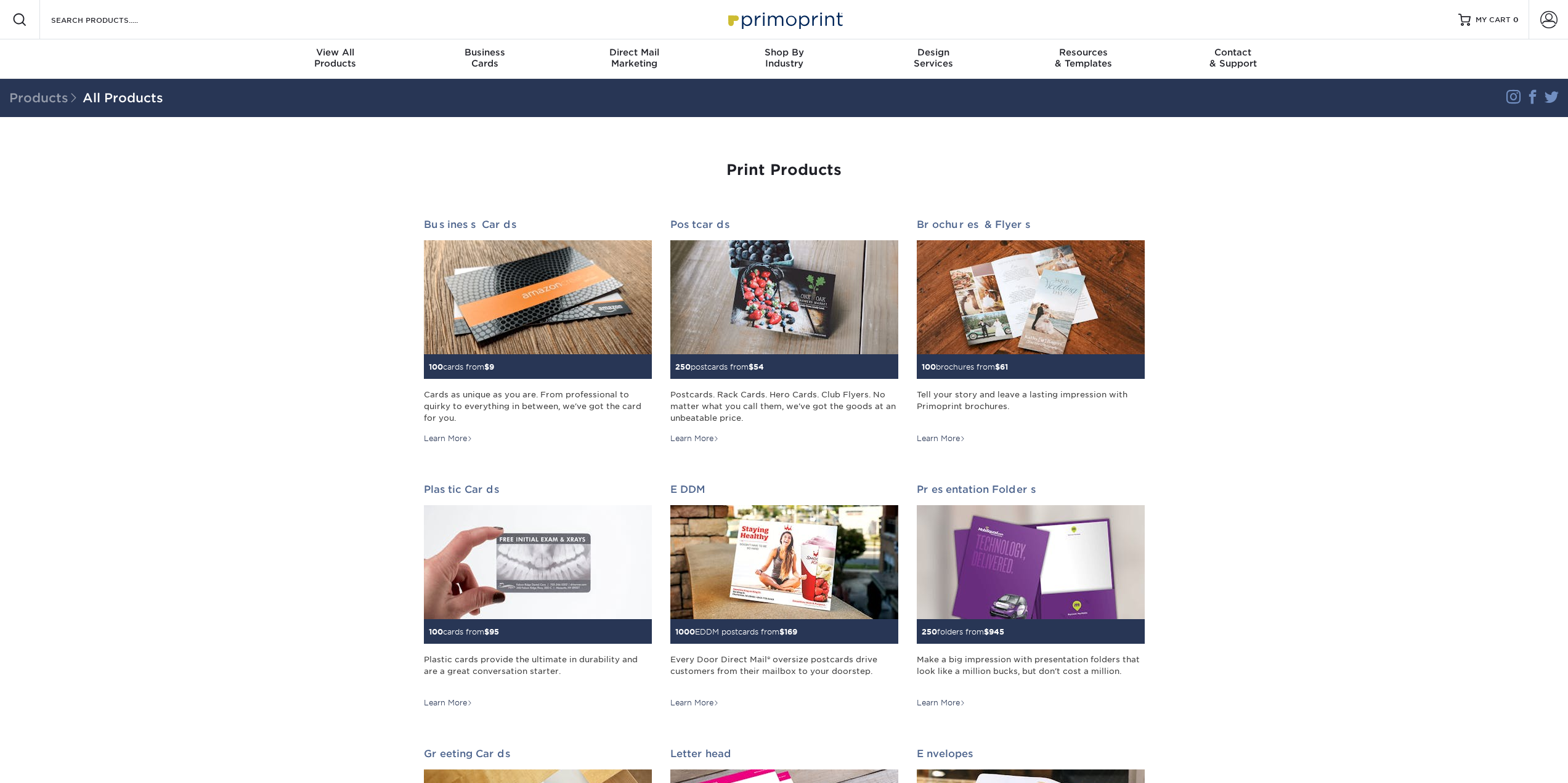
scroll to position [61, 0]
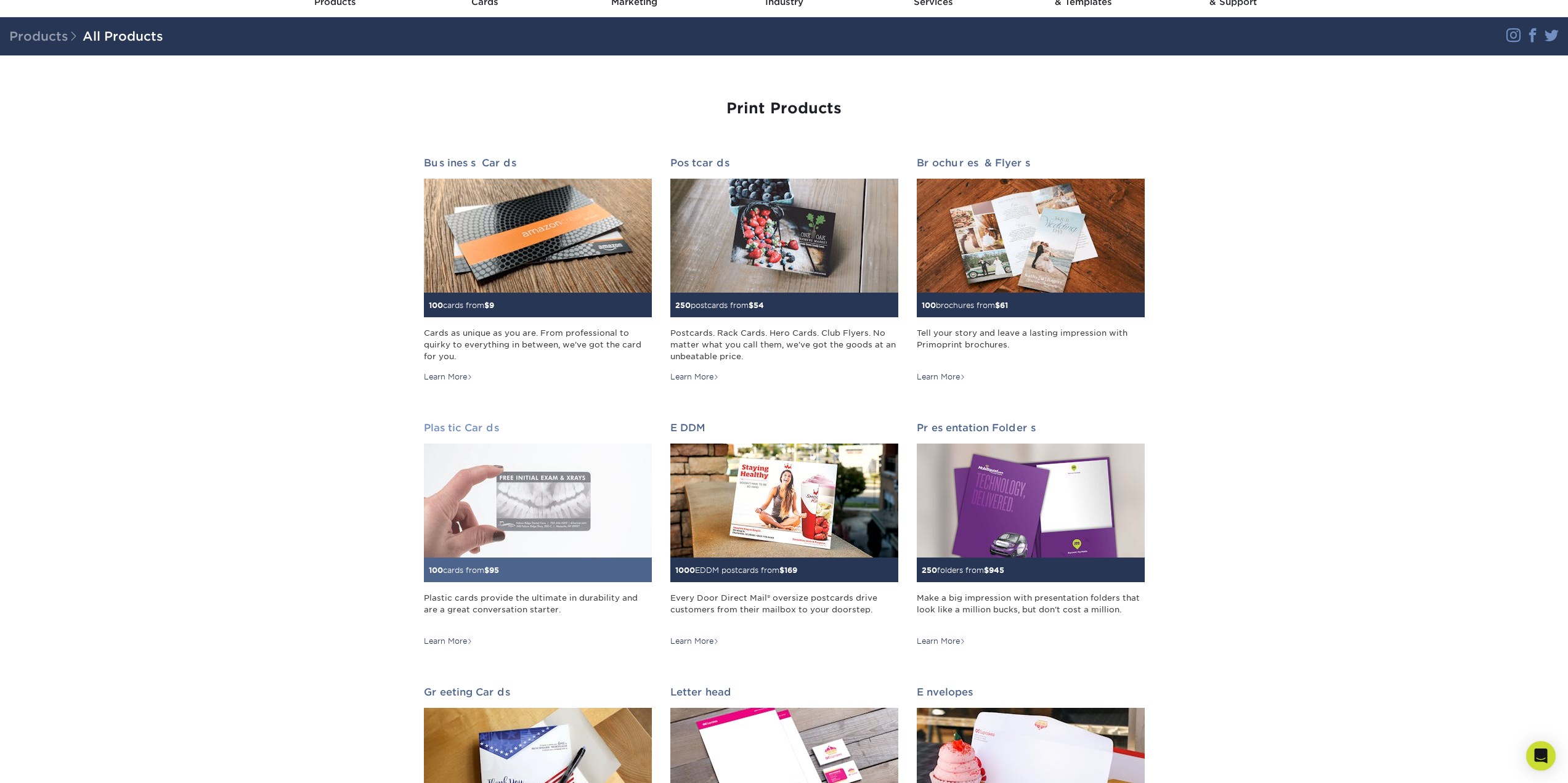
click at [584, 504] on img at bounding box center [538, 501] width 228 height 114
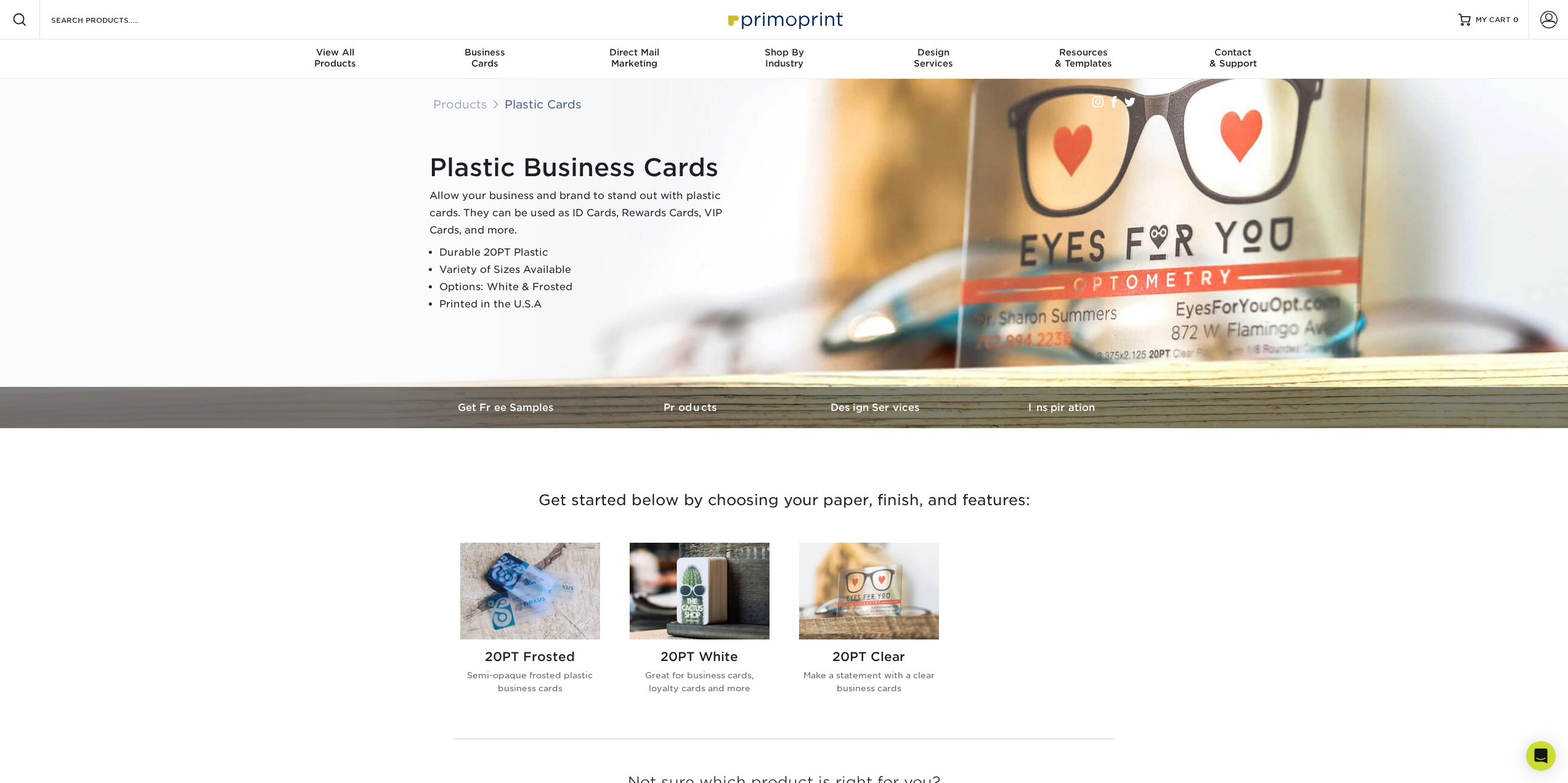
scroll to position [61, 0]
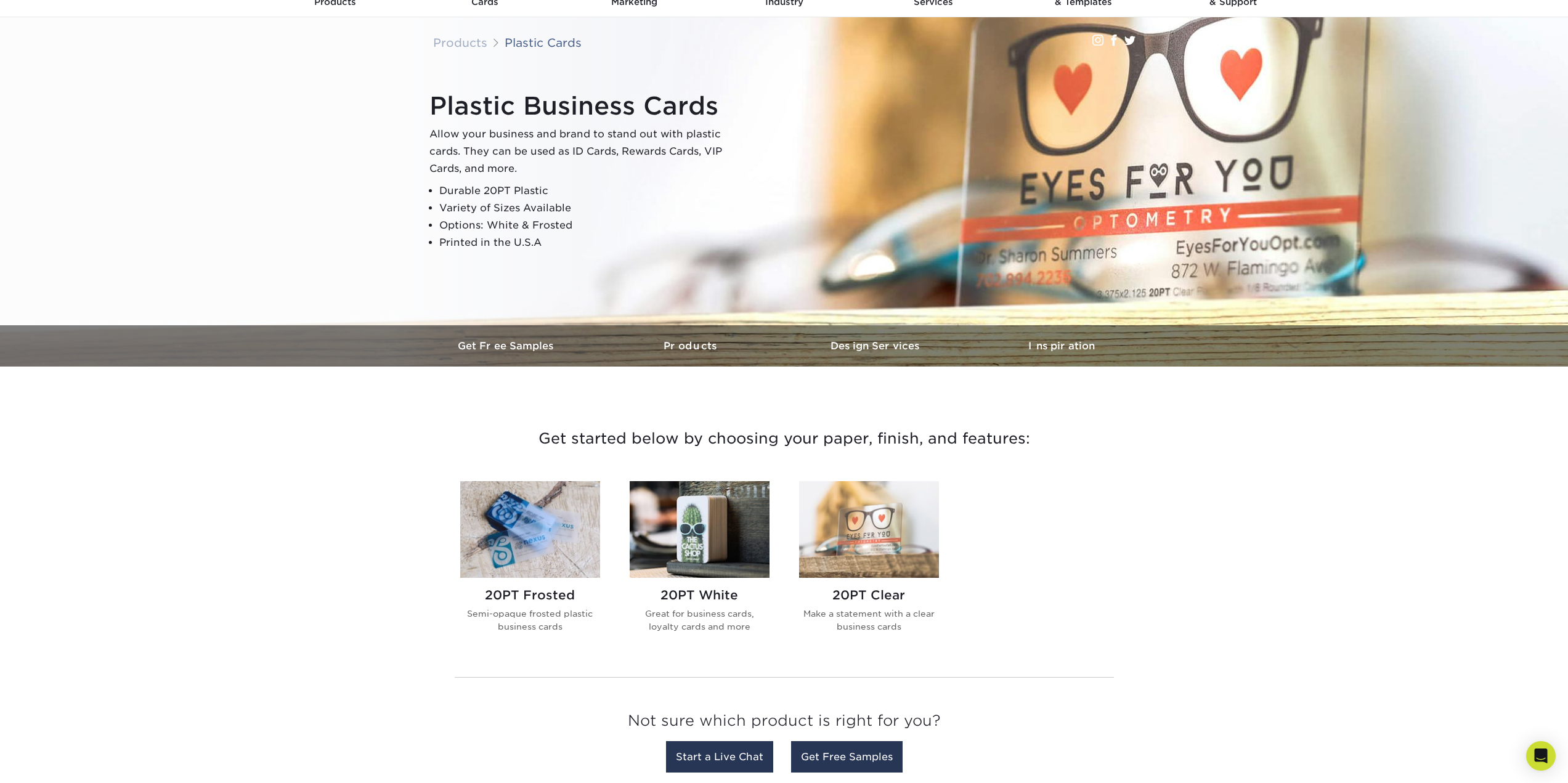
click at [700, 531] on img at bounding box center [700, 529] width 140 height 97
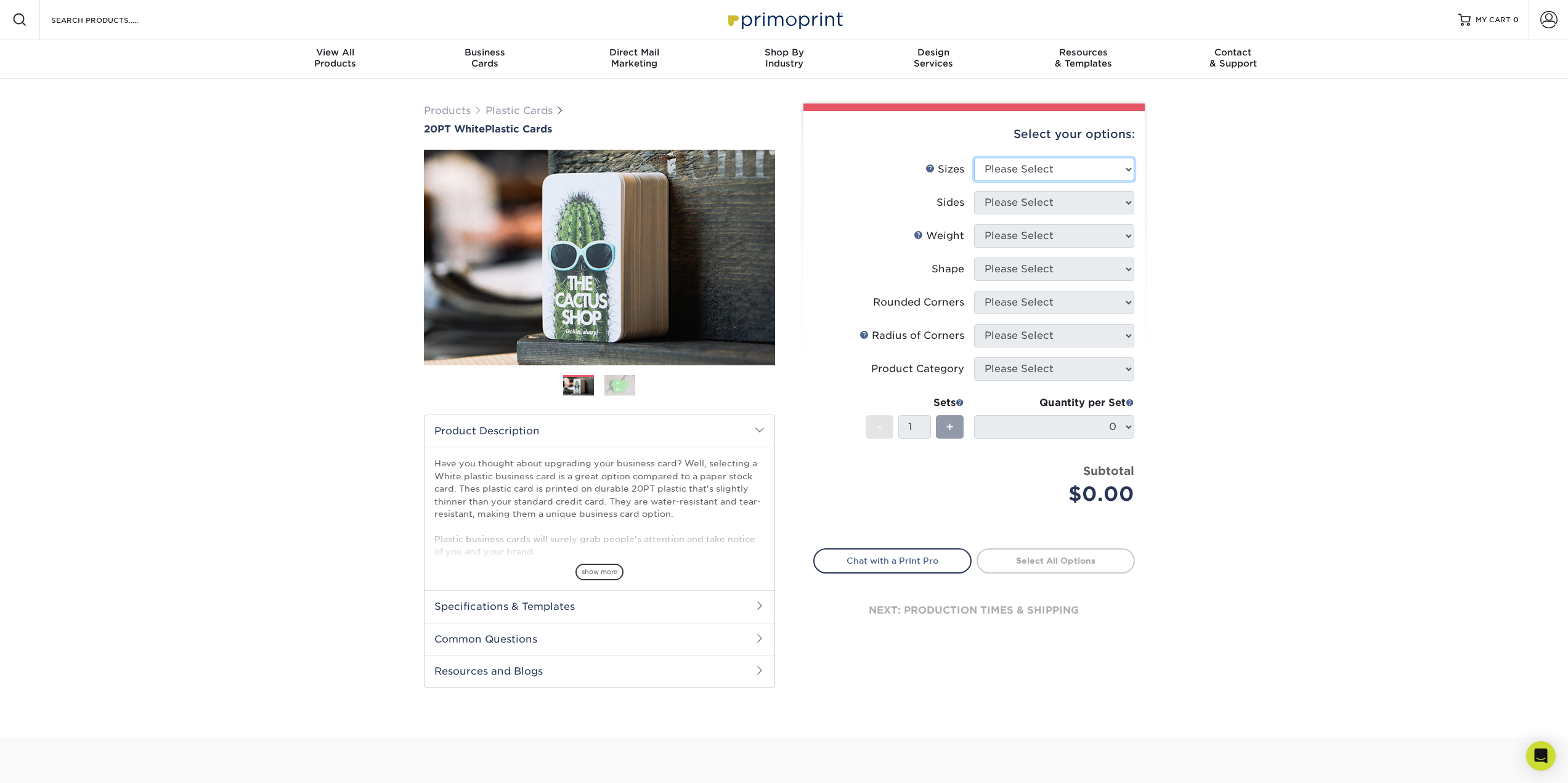
click at [1075, 159] on select "Please Select 2" x 3.5" 2" x 8" 2.12" x 3.375" 2.5" x 2.5" 4.25" x 6"" at bounding box center [1054, 170] width 160 height 24
click at [997, 613] on div "next: production times & shipping" at bounding box center [974, 610] width 322 height 74
click at [1078, 562] on link "Select All Options" at bounding box center [1056, 560] width 159 height 24
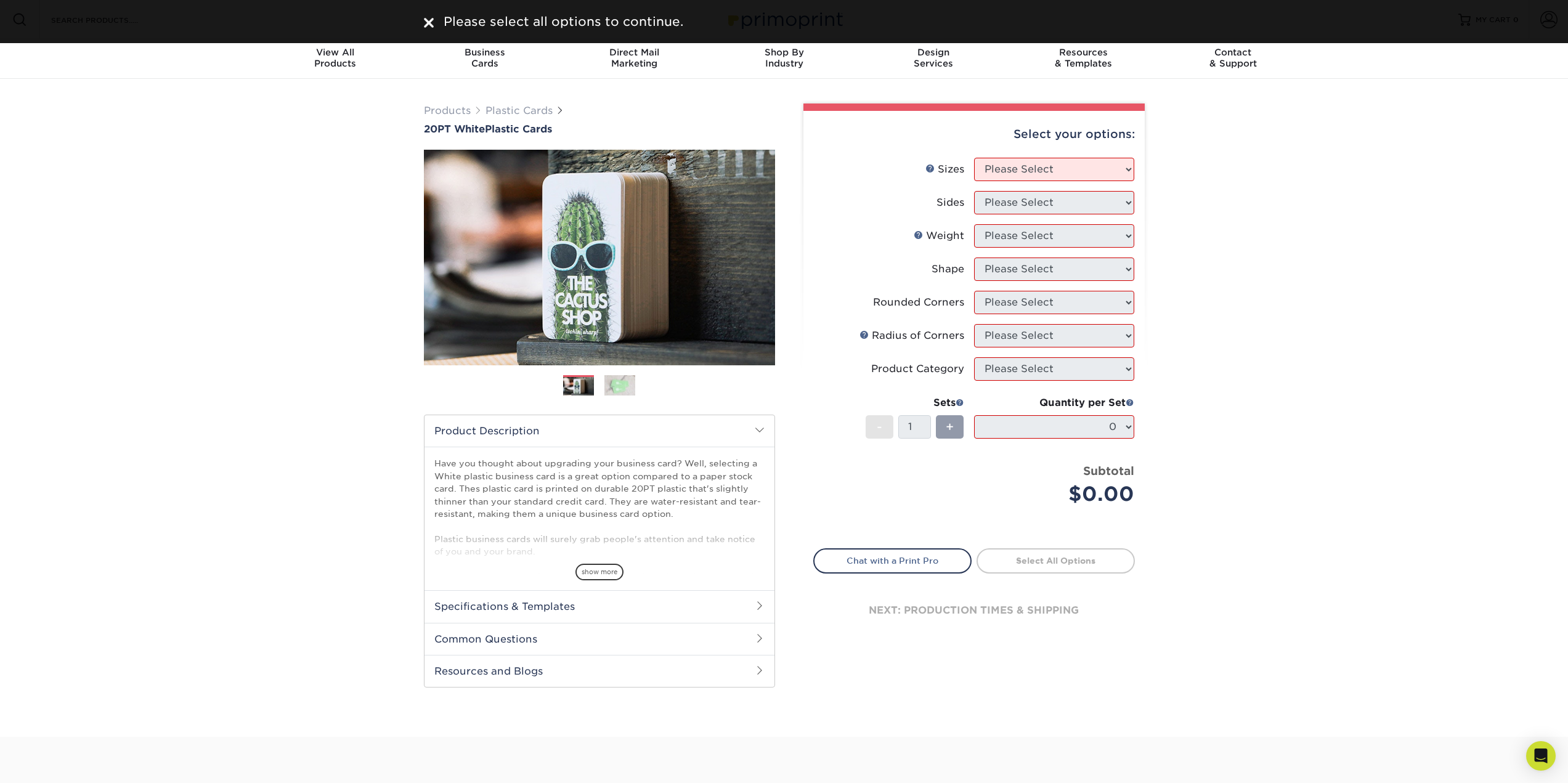
click at [598, 607] on h2 "Specifications & Templates" at bounding box center [599, 606] width 350 height 32
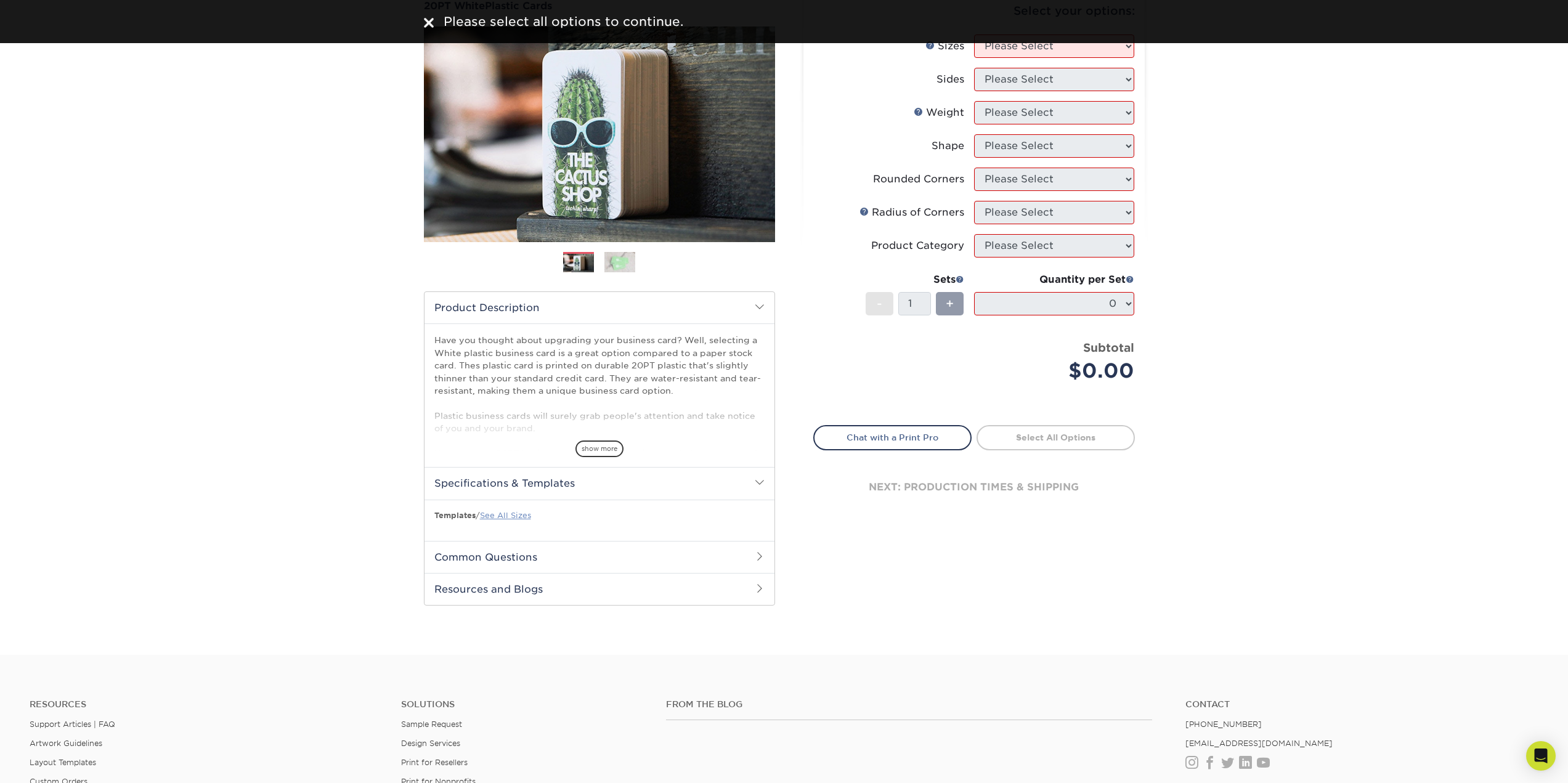
click at [516, 514] on link "See All Sizes" at bounding box center [505, 515] width 51 height 9
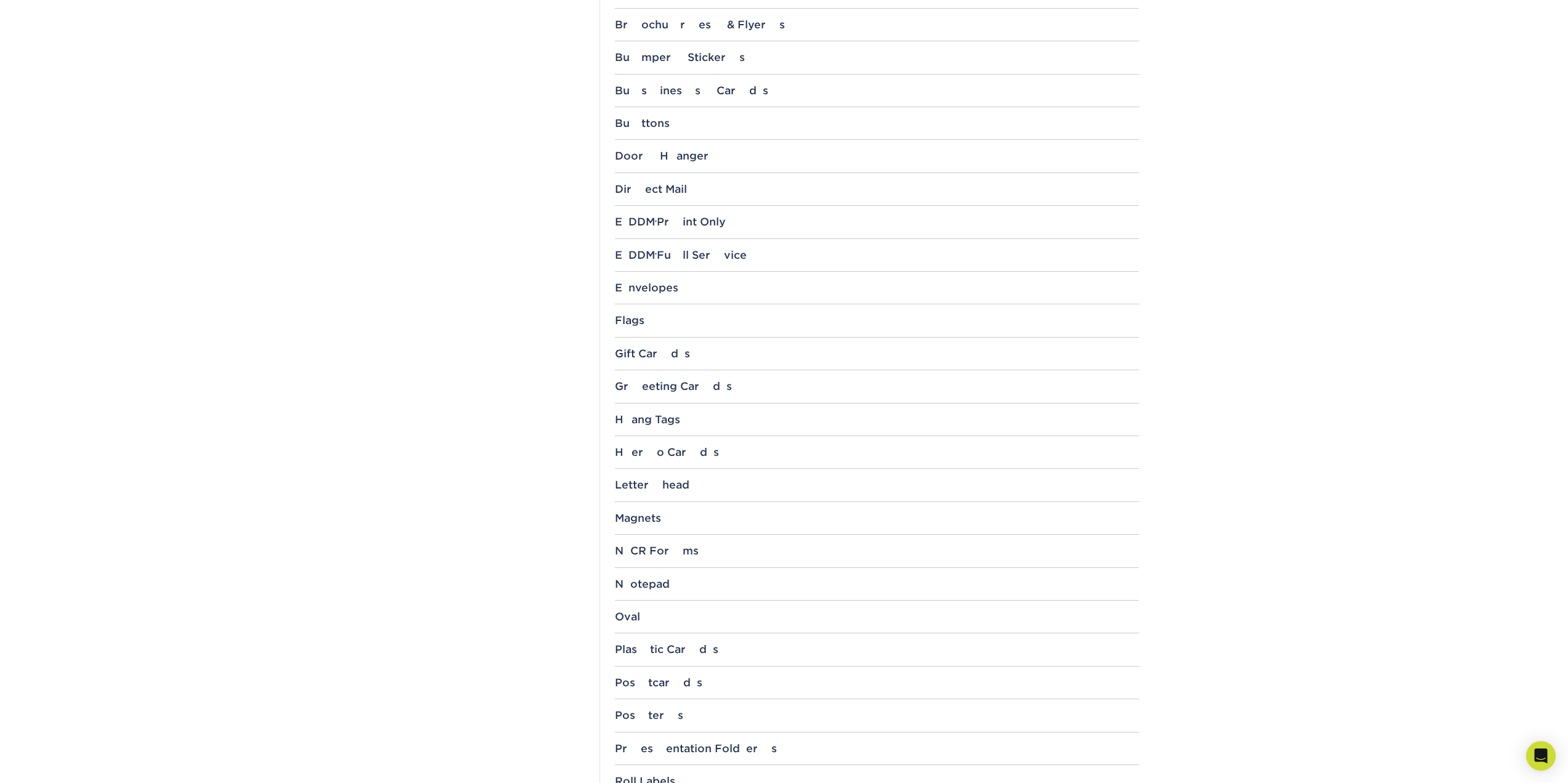
scroll to position [739, 0]
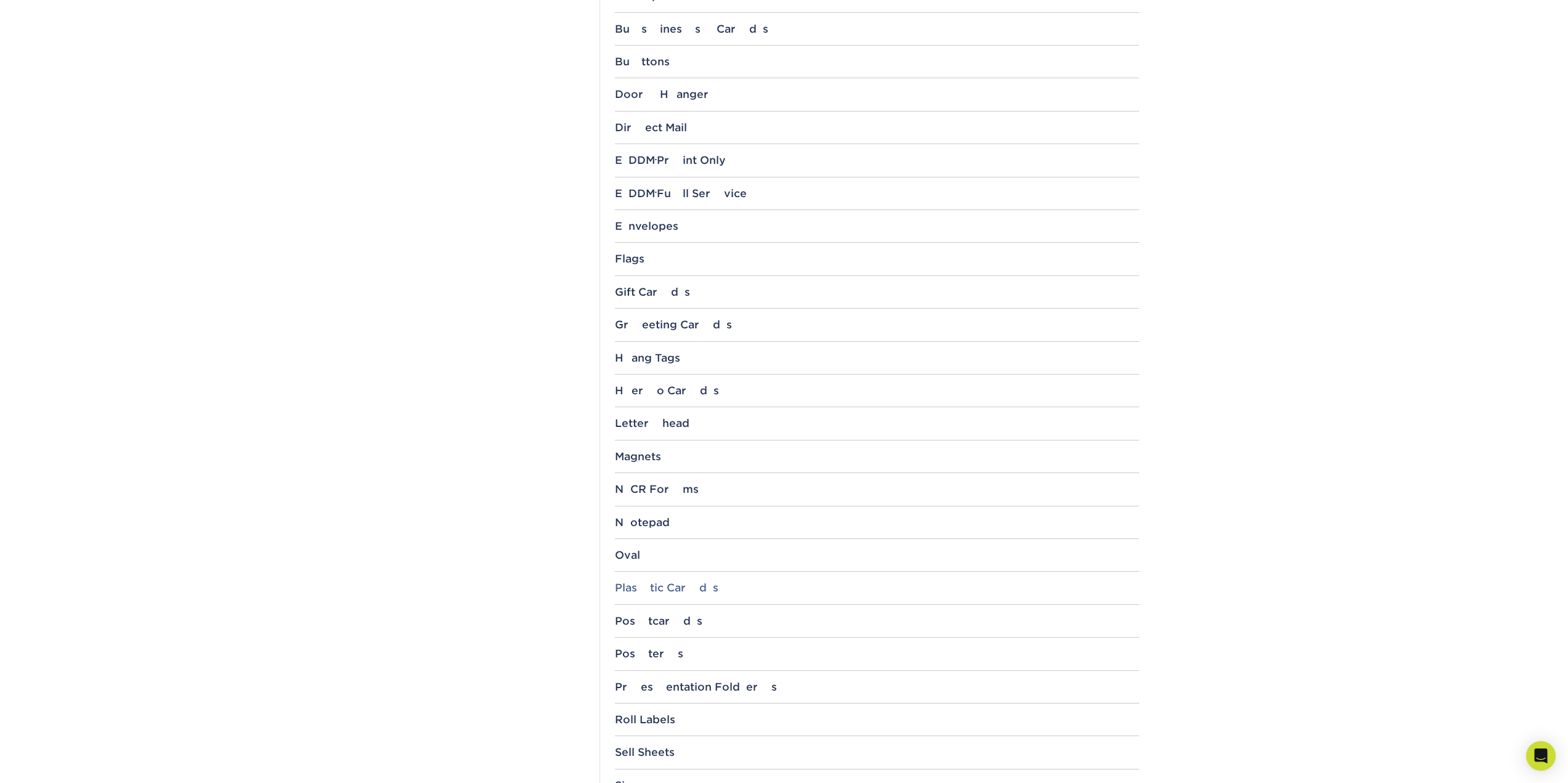
click at [673, 590] on div "Plastic Cards" at bounding box center [877, 587] width 525 height 13
click at [758, 633] on link "3.5" x 2" with 1/8" Rounded Corners" at bounding box center [704, 633] width 159 height 10
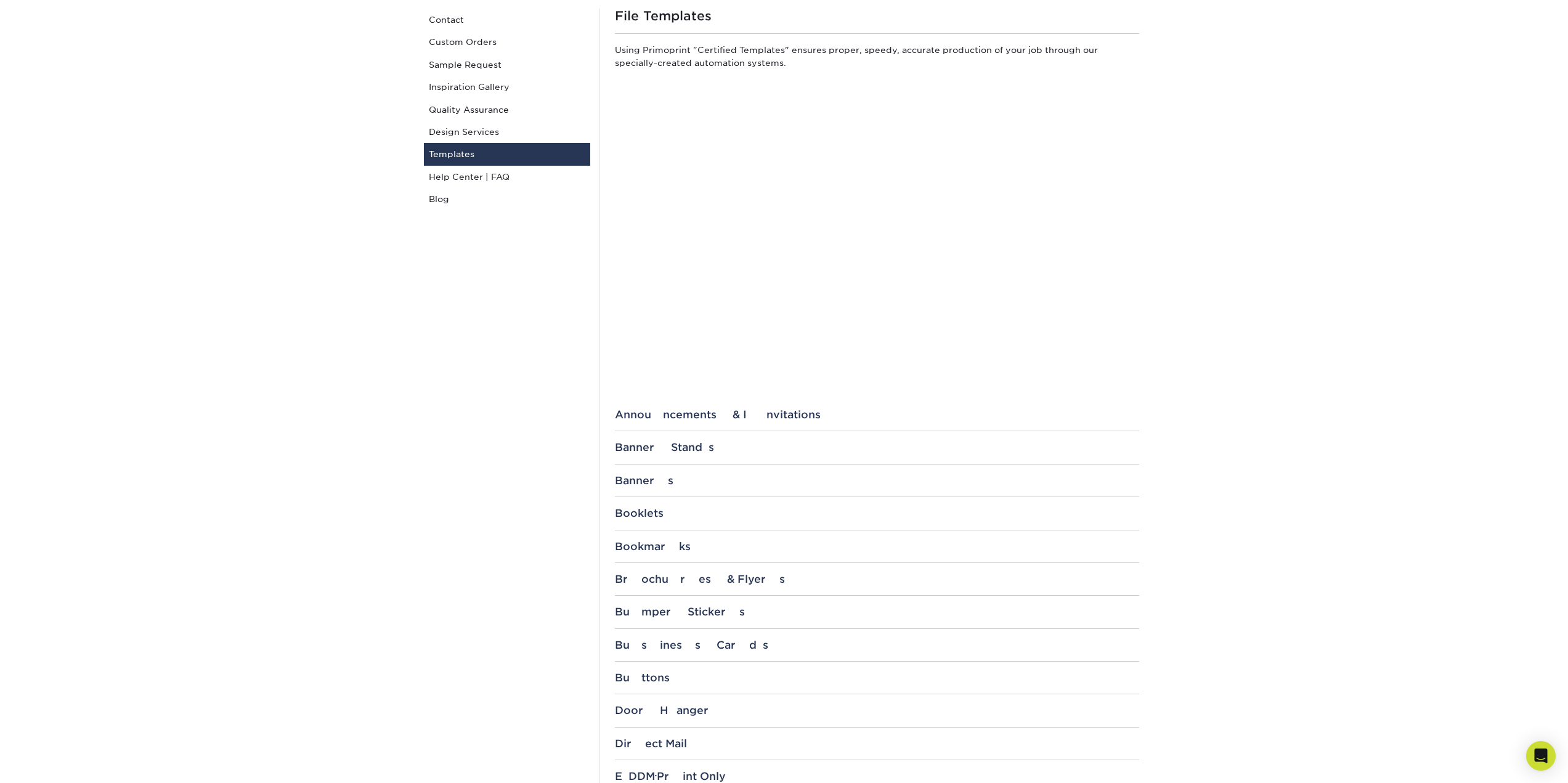
scroll to position [0, 0]
